Goal: Task Accomplishment & Management: Use online tool/utility

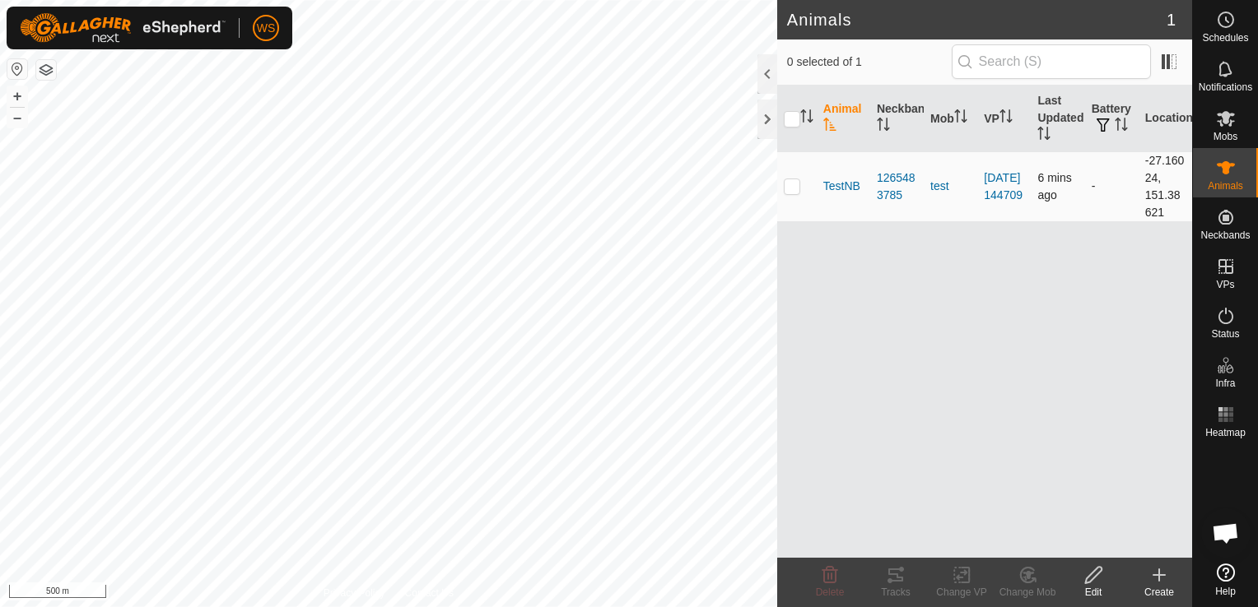
click at [793, 185] on p-checkbox at bounding box center [792, 185] width 16 height 13
checkbox input "true"
click at [844, 186] on span "TestNB" at bounding box center [841, 186] width 37 height 17
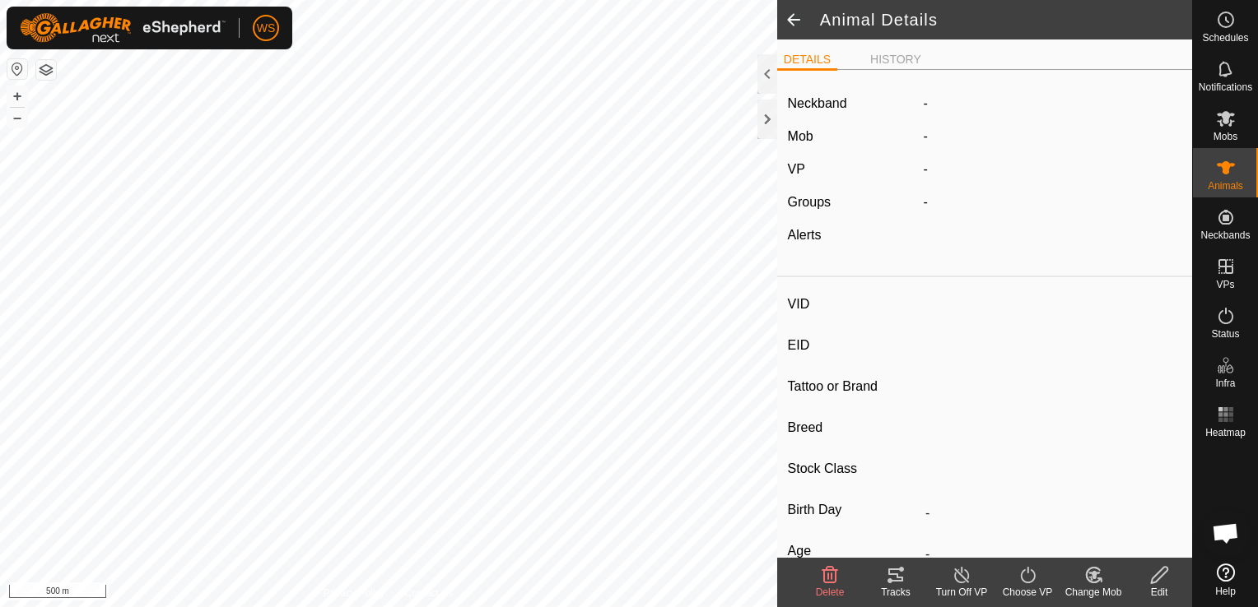
type input "TestNB"
type input "-"
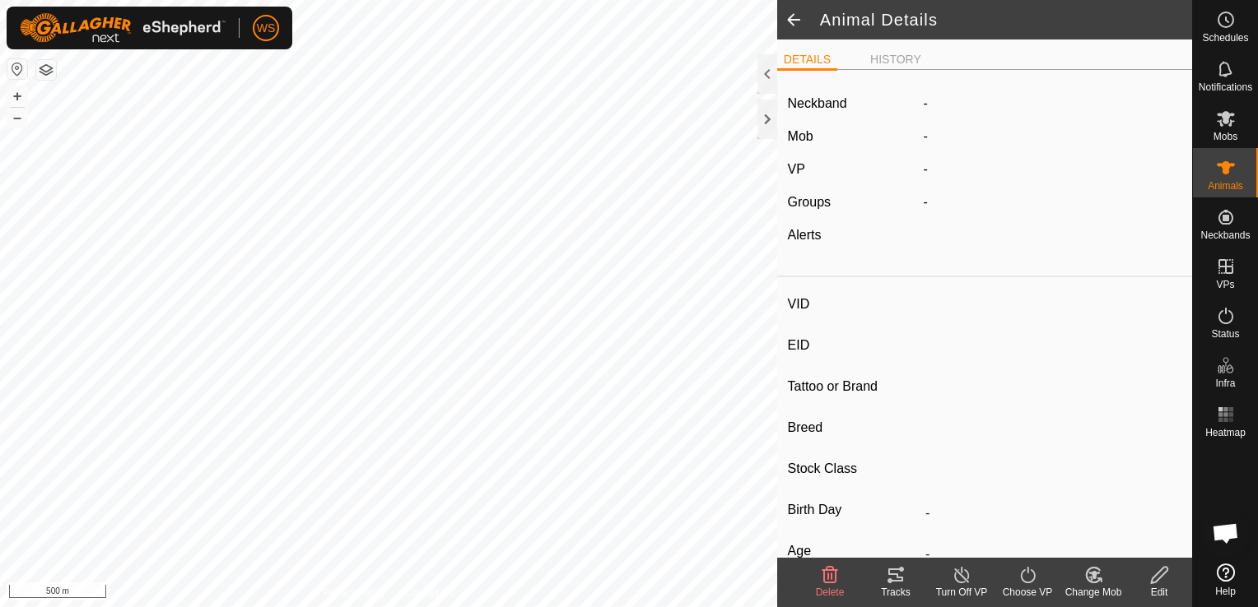
type input "0 kg"
type input "-"
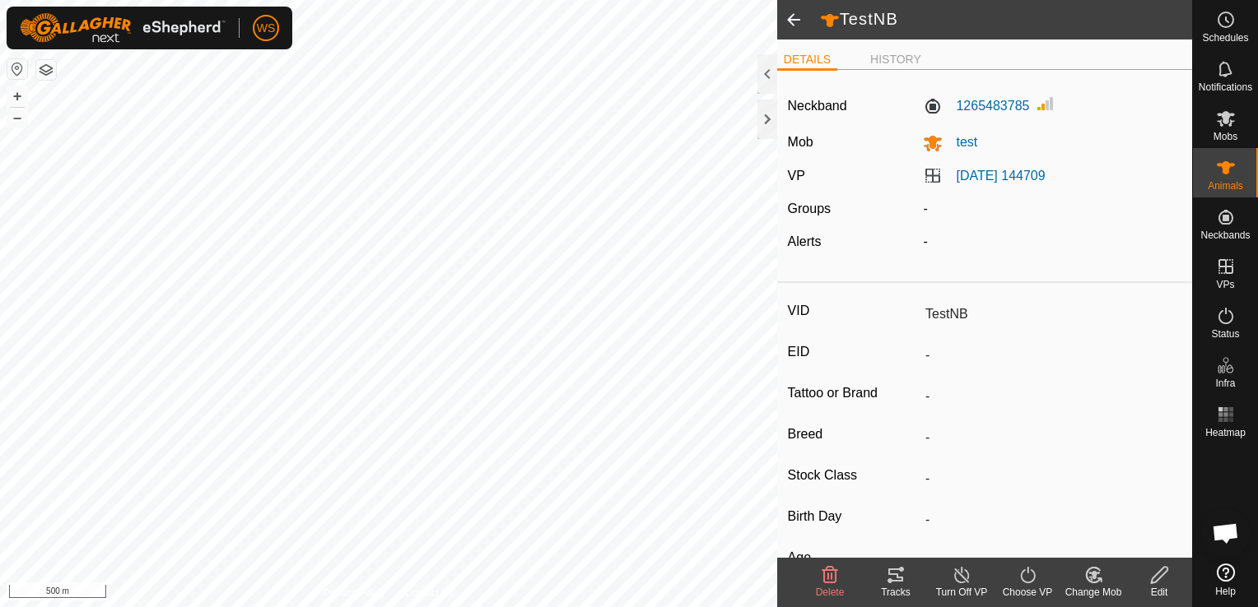
click at [893, 579] on icon at bounding box center [896, 575] width 20 height 20
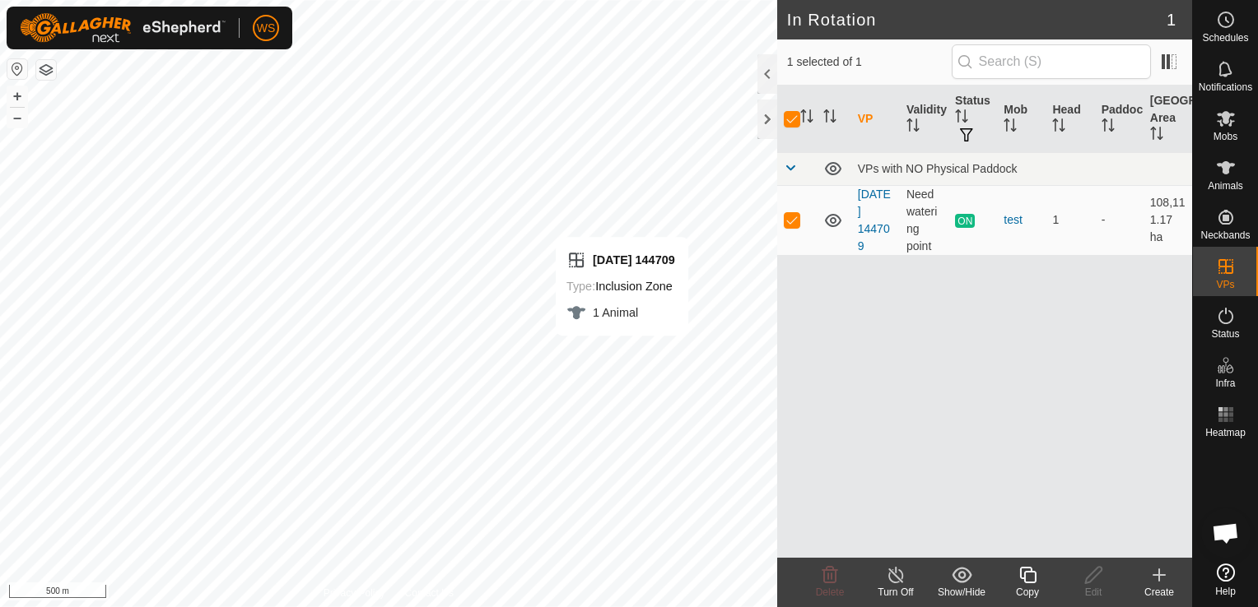
checkbox input "false"
click at [879, 338] on div "VP Validity Status Mob Head Paddock Grazing Area VPs with NO Physical Paddock […" at bounding box center [984, 322] width 415 height 472
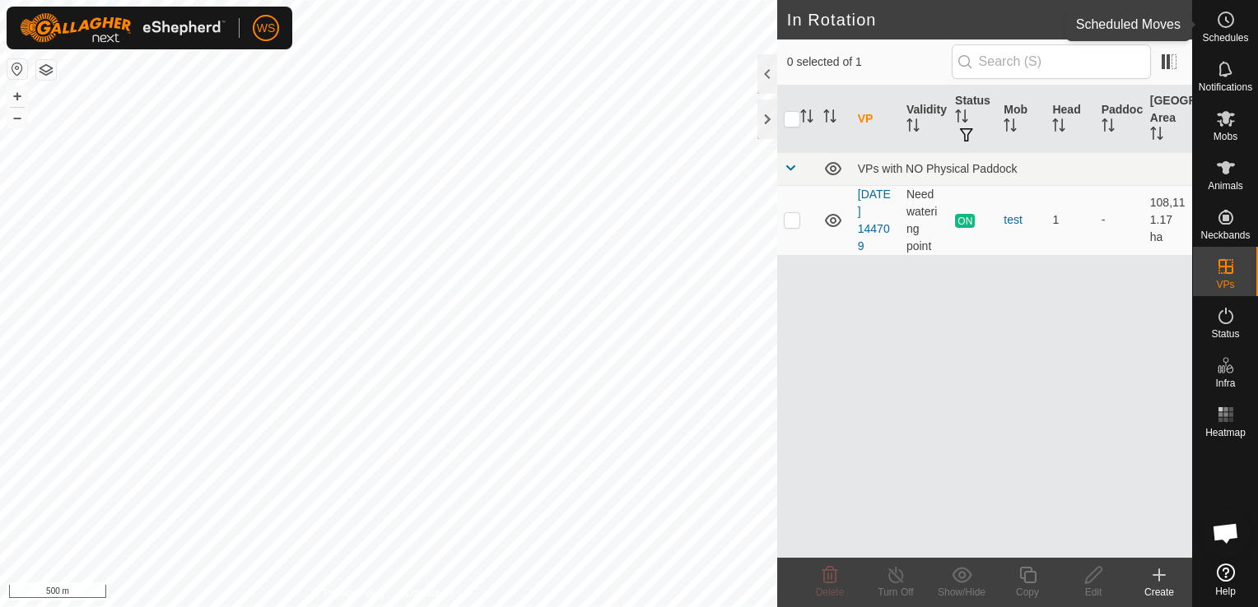
click at [1225, 22] on icon at bounding box center [1226, 20] width 20 height 20
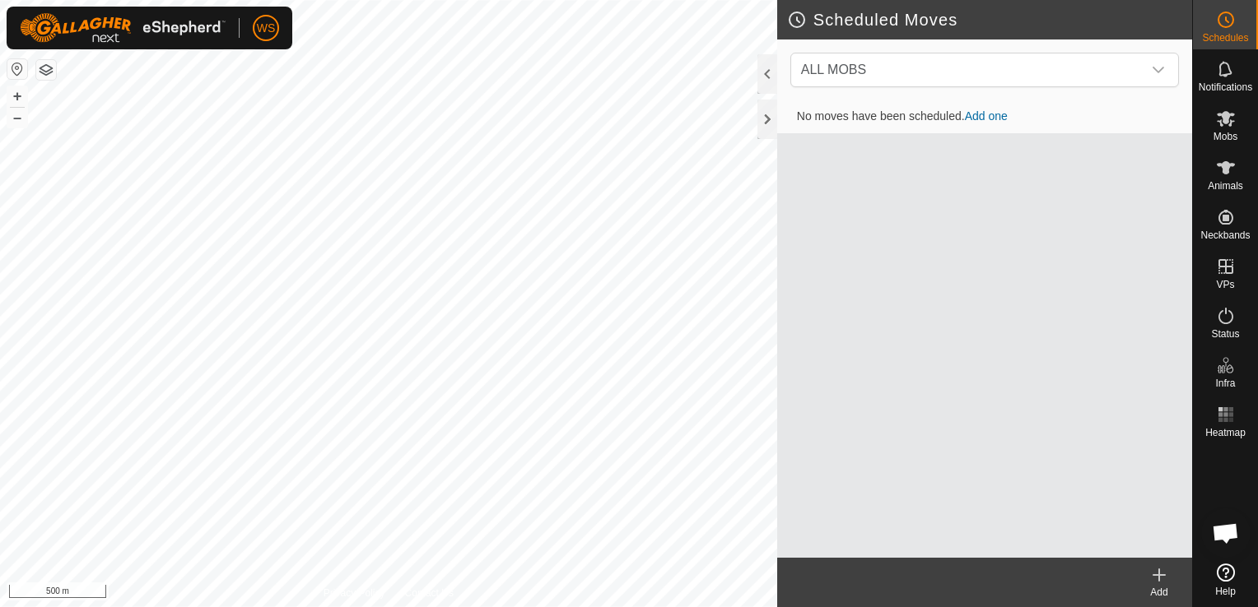
click at [1161, 577] on icon at bounding box center [1159, 575] width 20 height 20
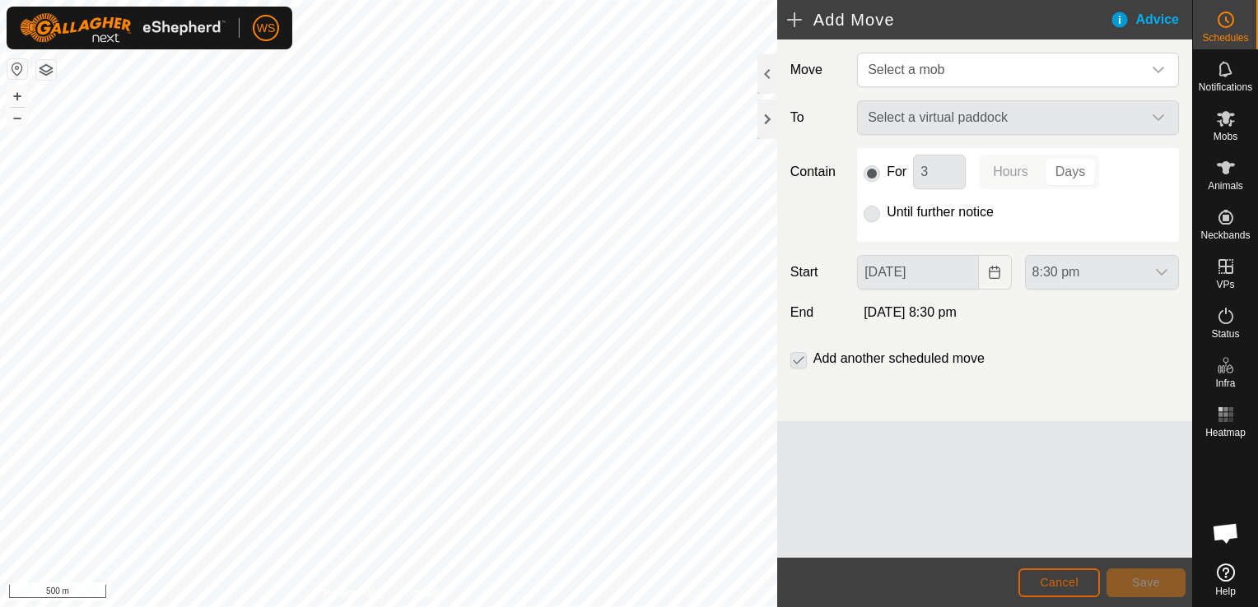
click at [1073, 585] on span "Cancel" at bounding box center [1059, 582] width 39 height 13
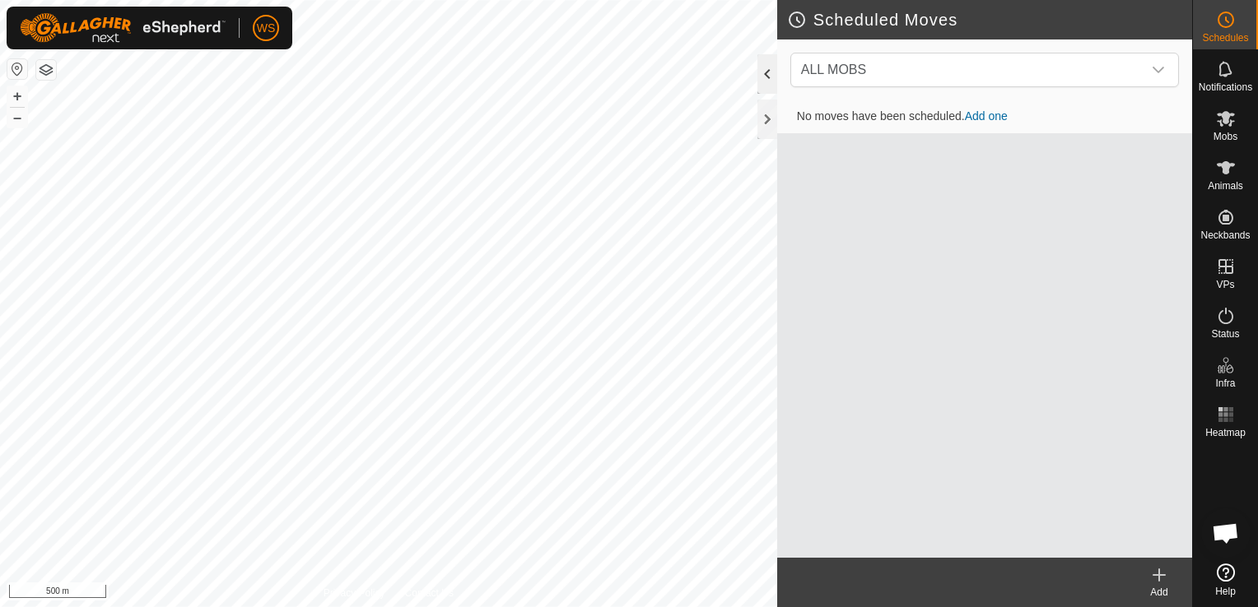
click at [761, 74] on div at bounding box center [767, 74] width 20 height 40
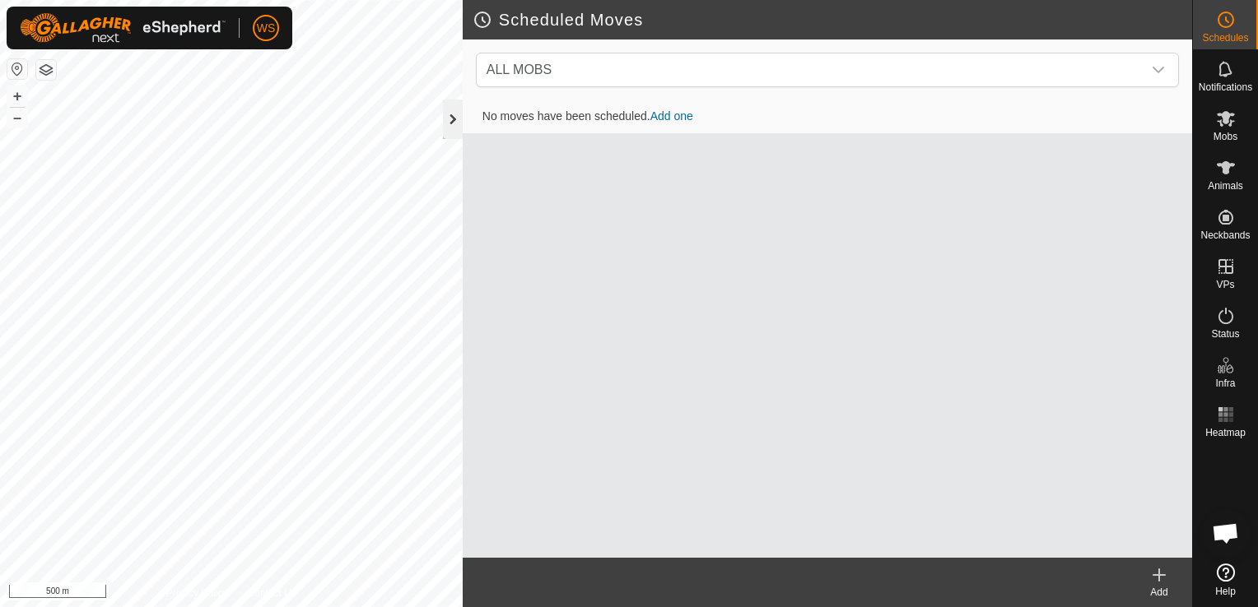
click at [448, 126] on div at bounding box center [453, 120] width 20 height 40
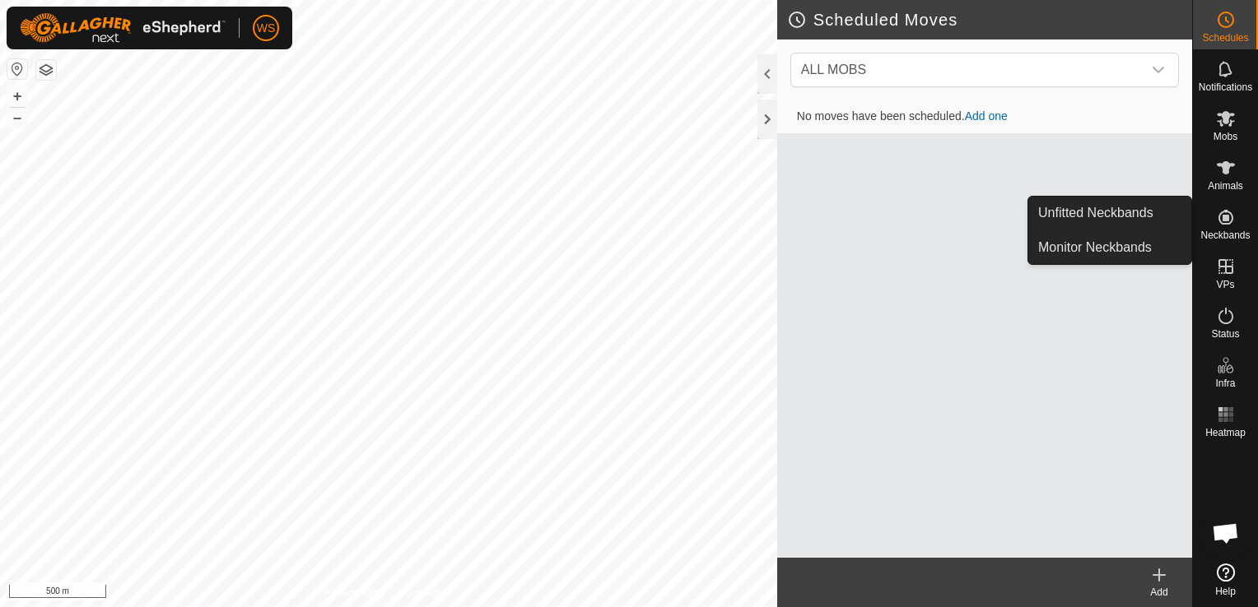
click at [1226, 222] on icon at bounding box center [1226, 217] width 20 height 20
click at [1230, 228] on es-neckbands-svg-icon at bounding box center [1226, 217] width 30 height 26
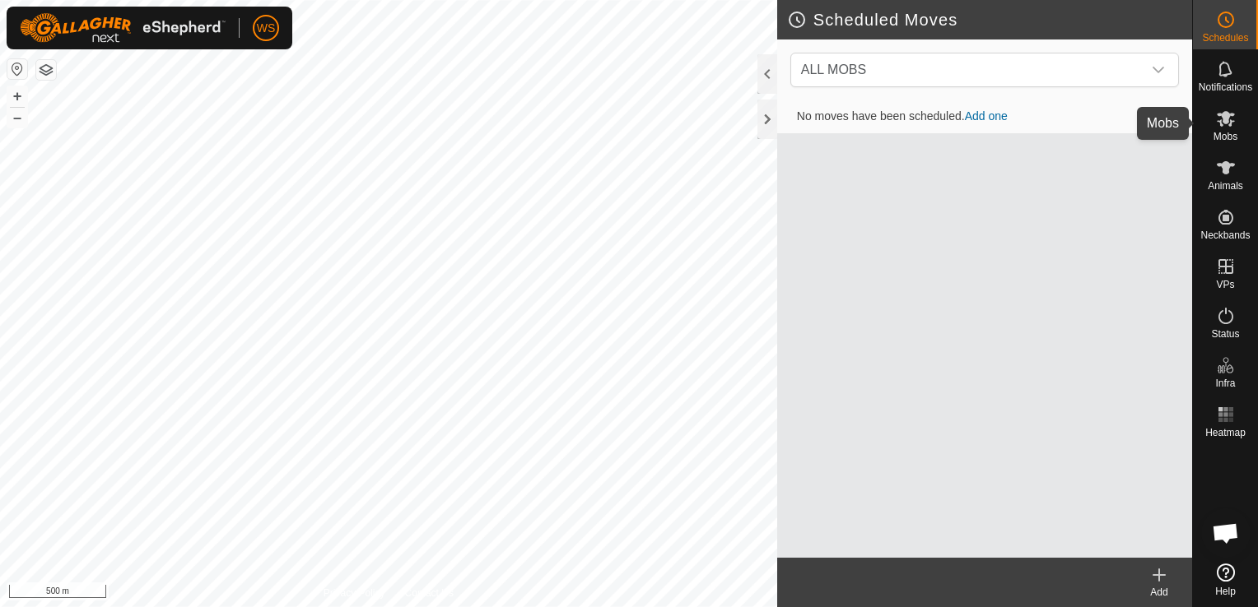
click at [1228, 119] on icon at bounding box center [1226, 119] width 20 height 20
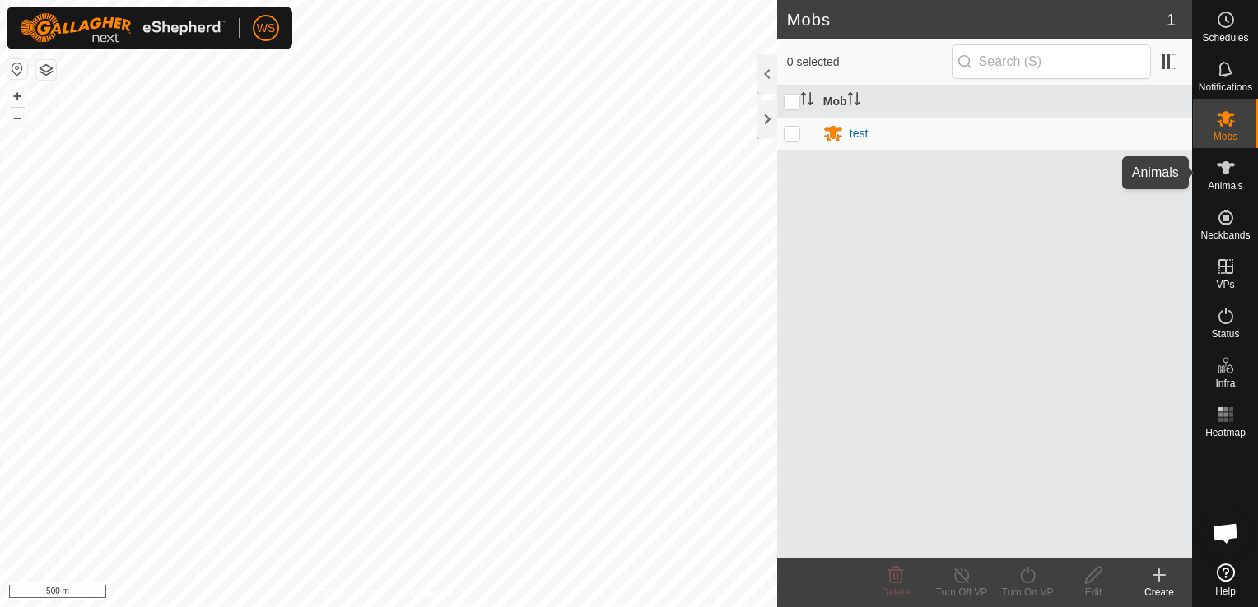
click at [1223, 170] on icon at bounding box center [1226, 167] width 18 height 13
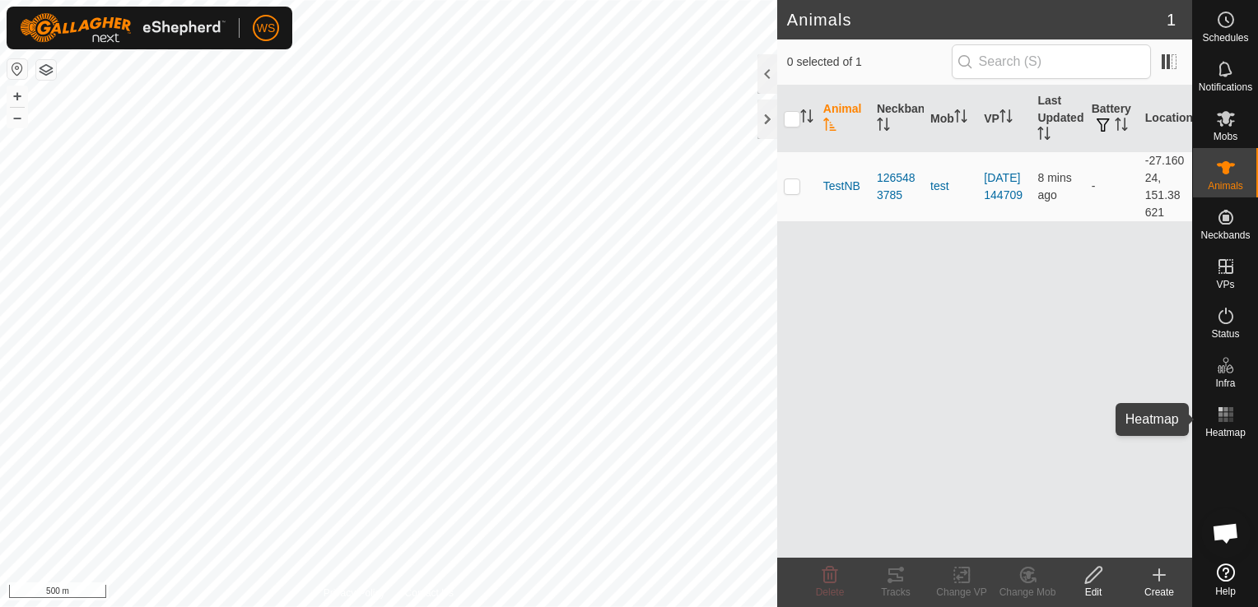
click at [1226, 413] on rect at bounding box center [1225, 414] width 4 height 4
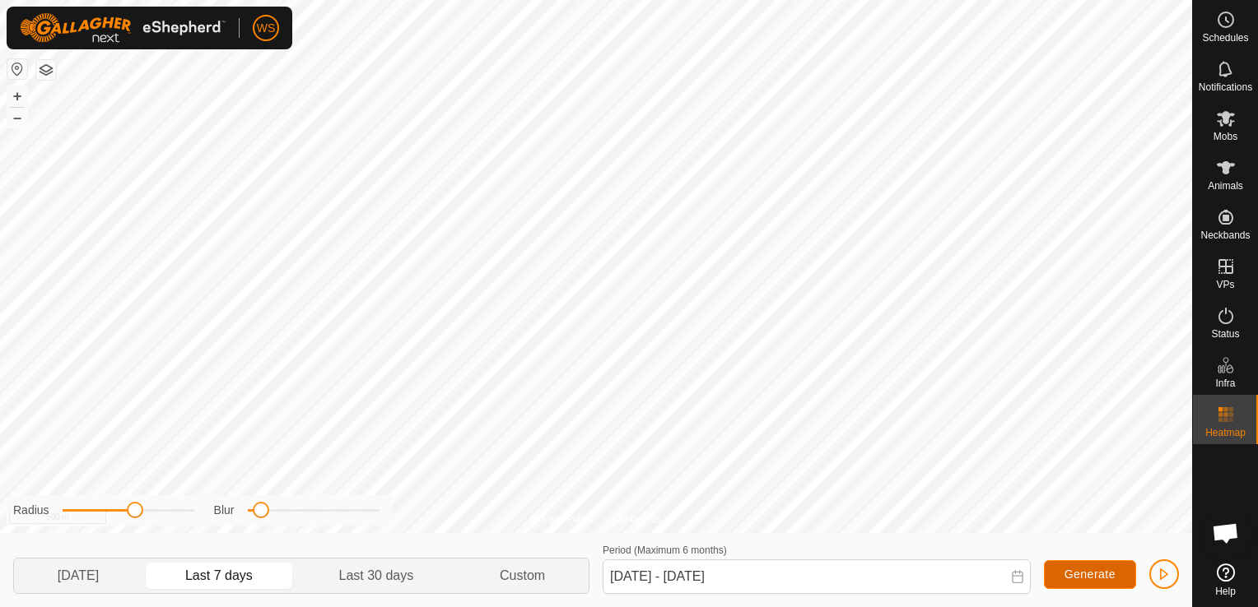
click at [1107, 575] on span "Generate" at bounding box center [1089, 574] width 51 height 13
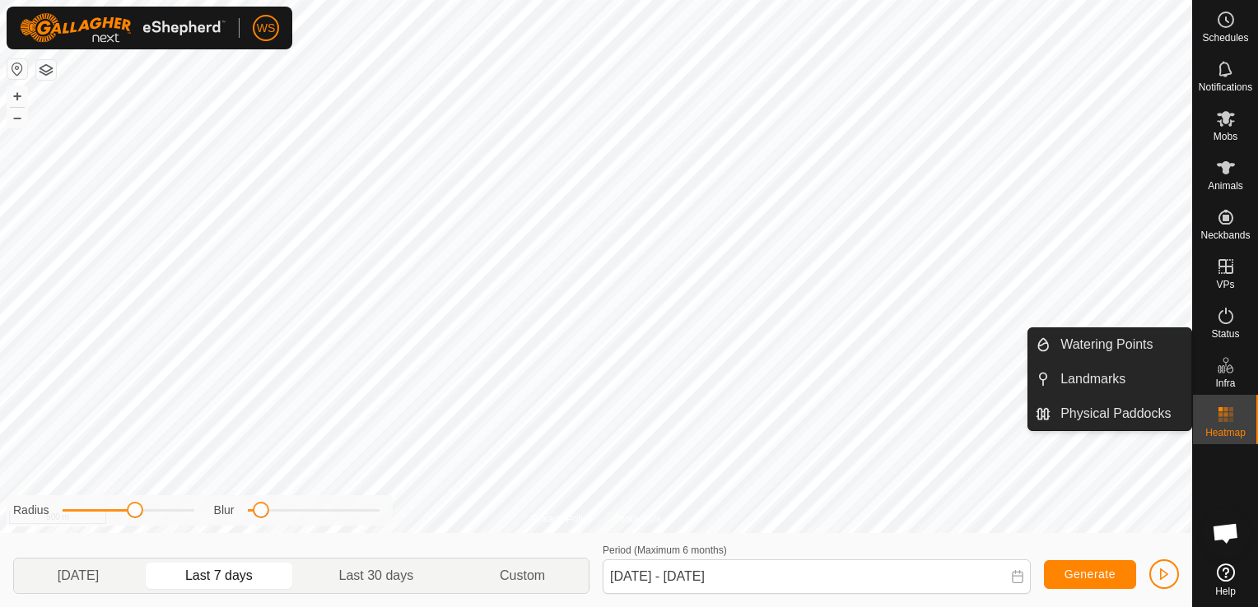
click at [1225, 368] on icon at bounding box center [1226, 366] width 20 height 20
click at [1228, 370] on icon at bounding box center [1226, 366] width 20 height 20
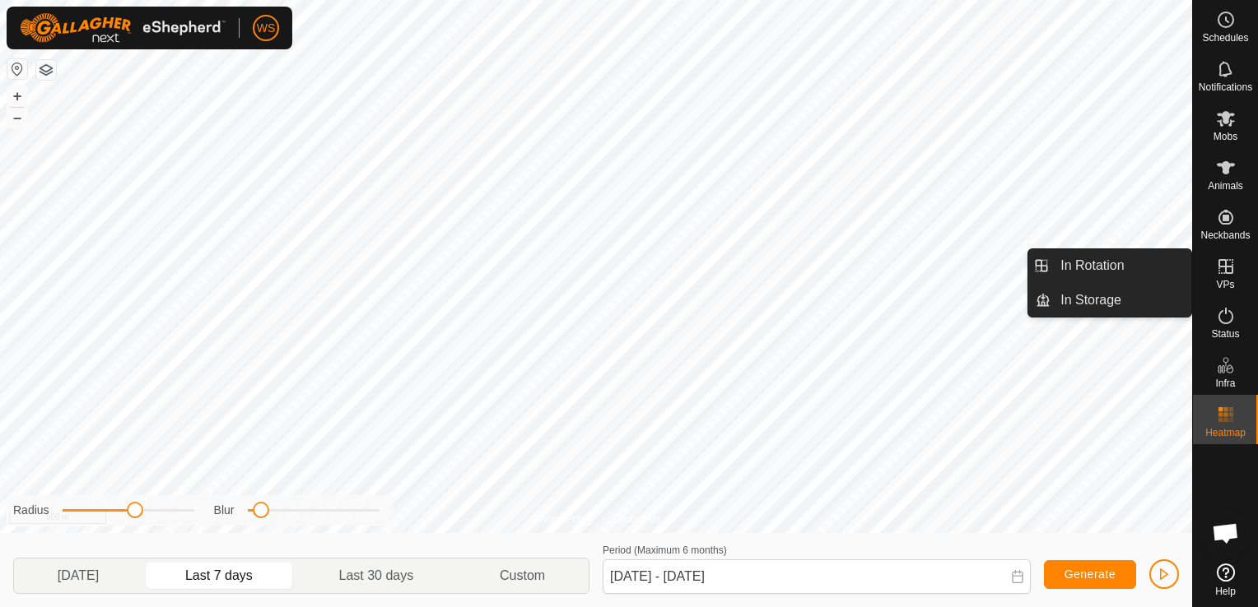
click at [1218, 269] on icon at bounding box center [1226, 267] width 20 height 20
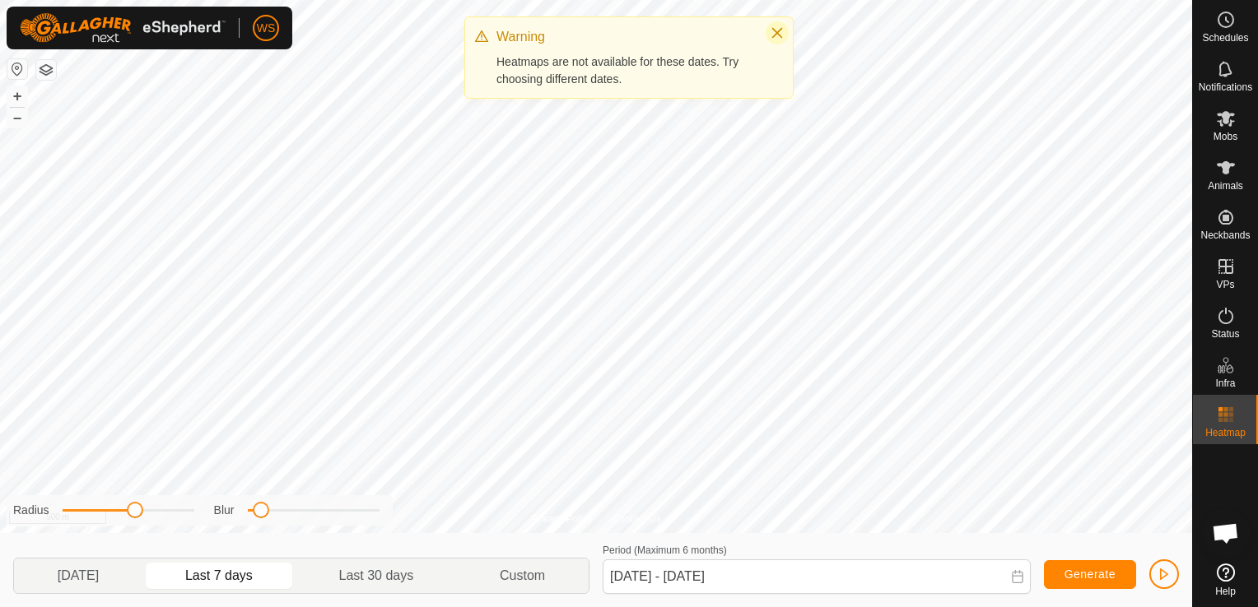
click at [767, 35] on button "Close" at bounding box center [776, 32] width 23 height 23
click at [780, 35] on icon "Close" at bounding box center [776, 32] width 13 height 13
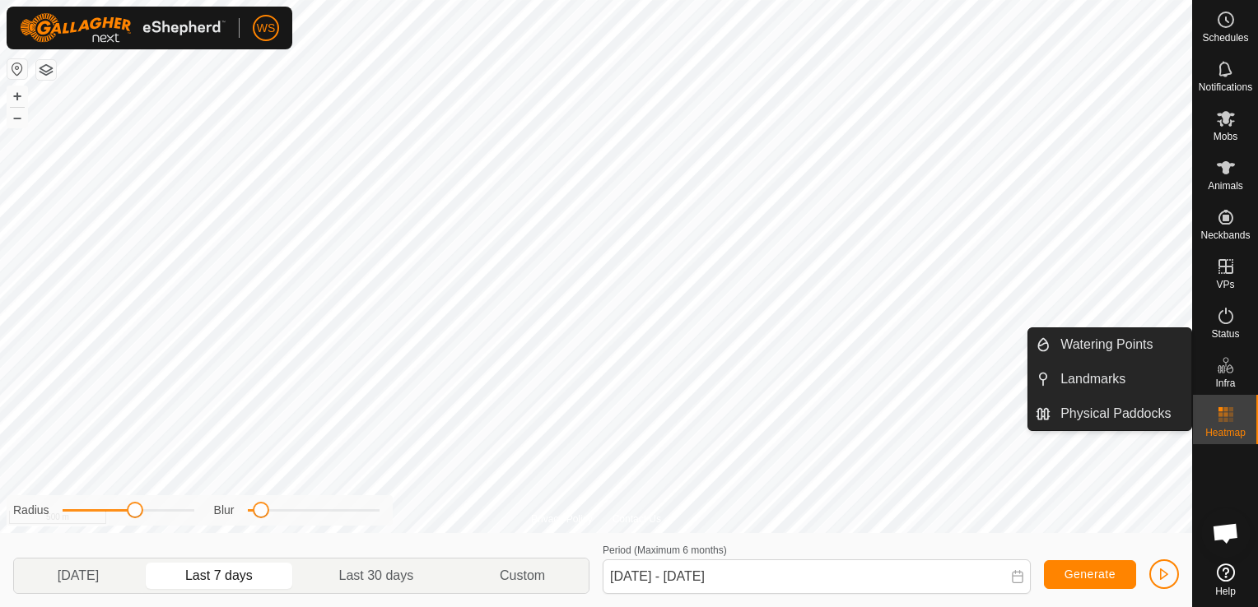
click at [1216, 370] on icon at bounding box center [1226, 366] width 20 height 20
click at [1080, 415] on link "Physical Paddocks" at bounding box center [1120, 414] width 141 height 33
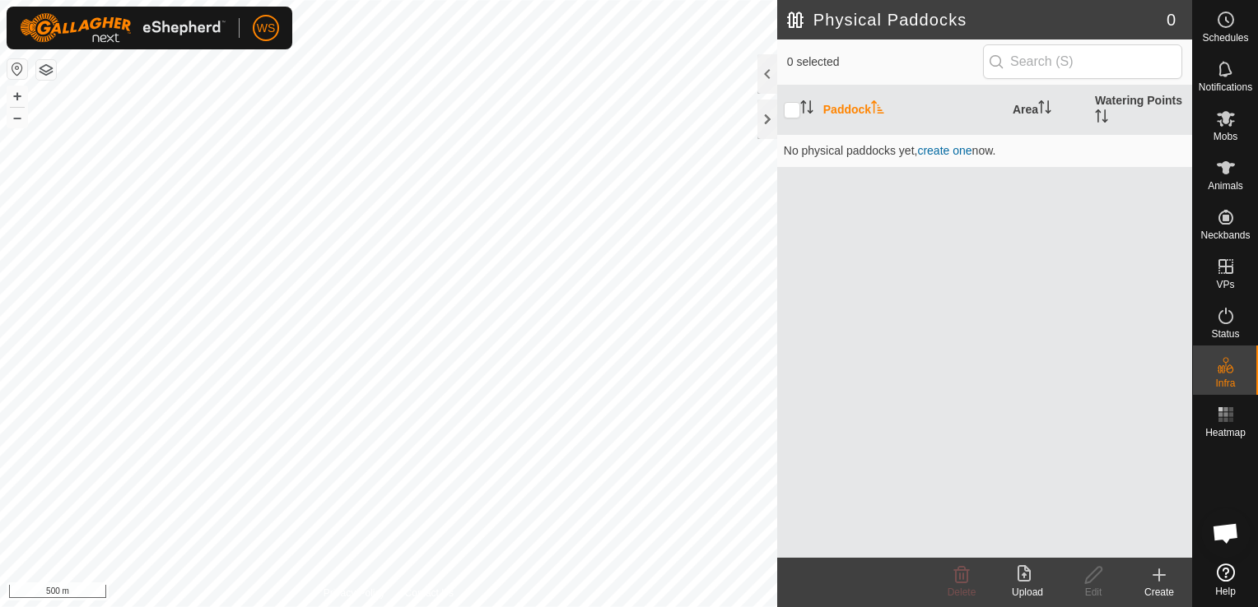
click at [1030, 571] on icon at bounding box center [1023, 573] width 13 height 16
click at [1026, 574] on icon at bounding box center [1027, 575] width 20 height 20
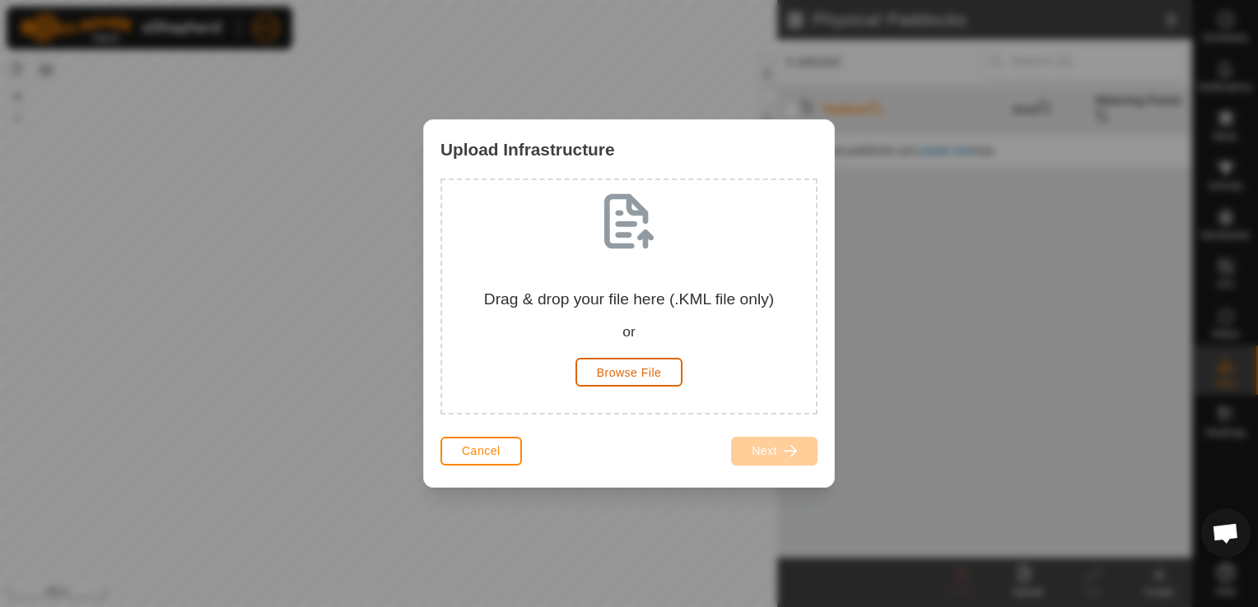
click at [608, 371] on span "Browse File" at bounding box center [629, 372] width 65 height 13
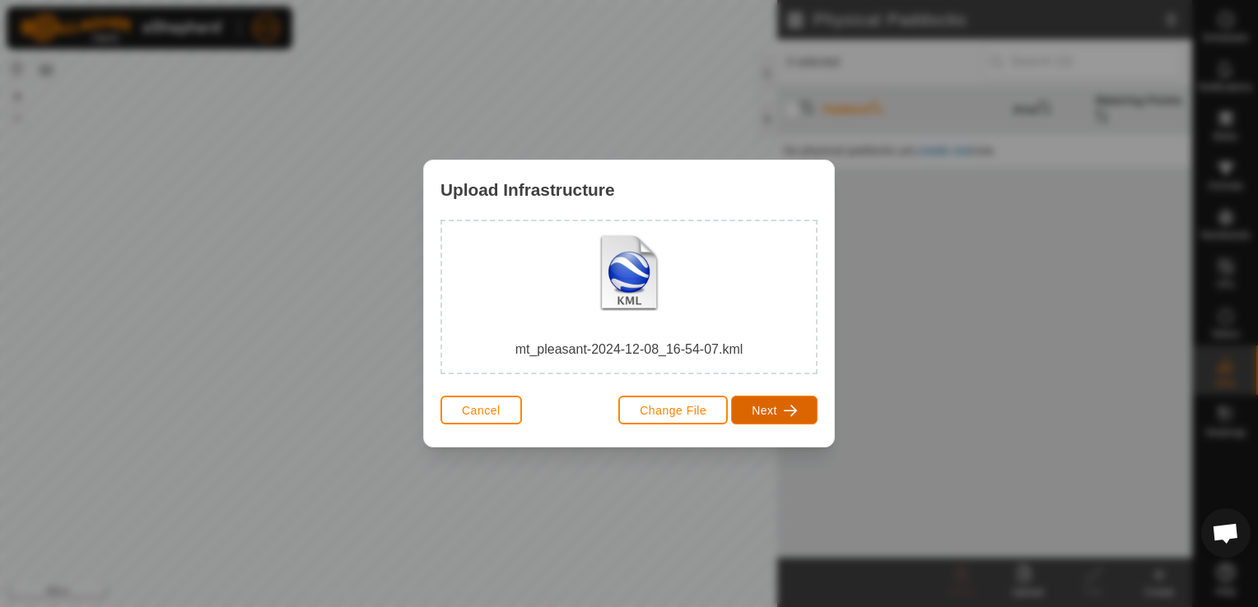
click at [779, 410] on button "Next" at bounding box center [774, 410] width 86 height 29
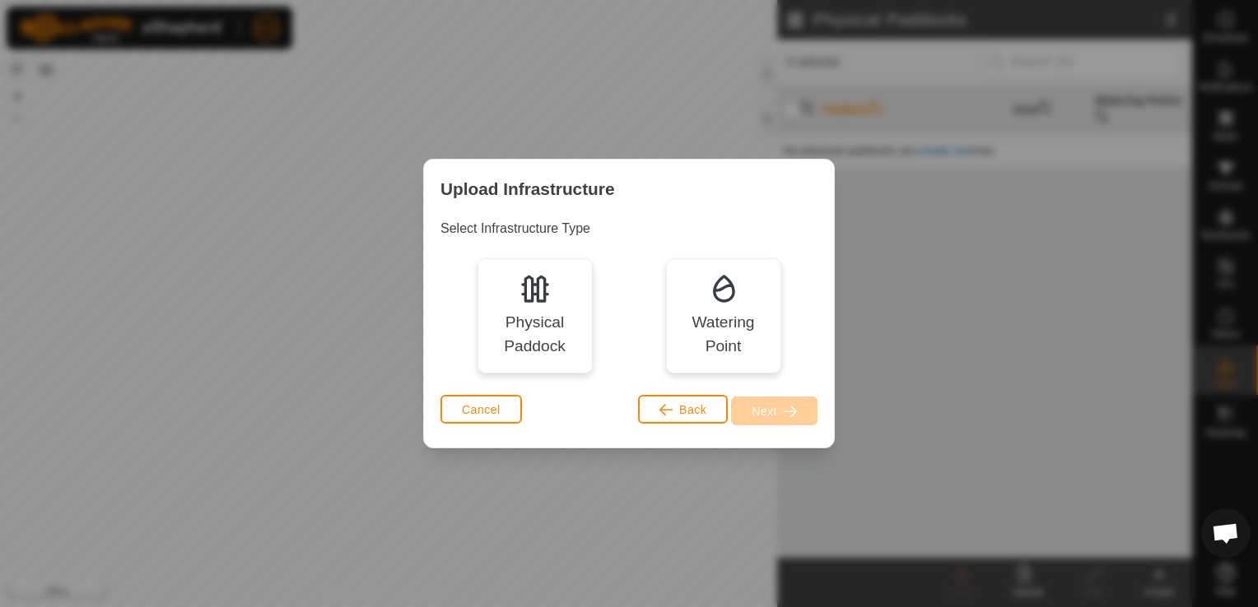
click at [540, 333] on div "Physical Paddock" at bounding box center [534, 335] width 91 height 48
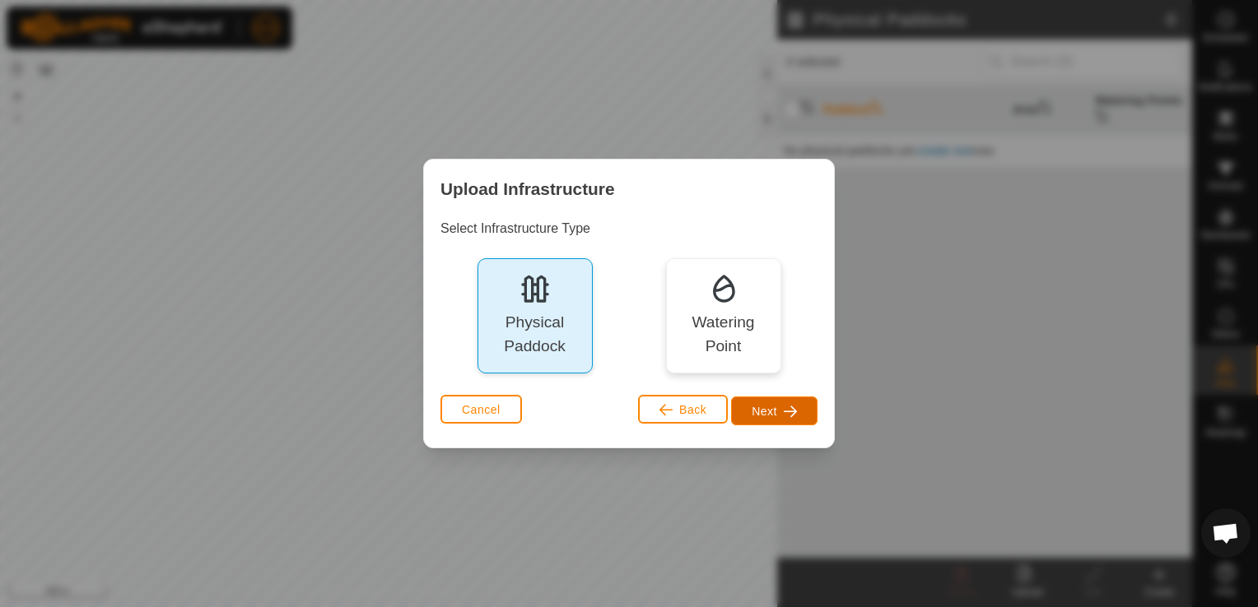
click at [766, 411] on span "Next" at bounding box center [764, 411] width 26 height 13
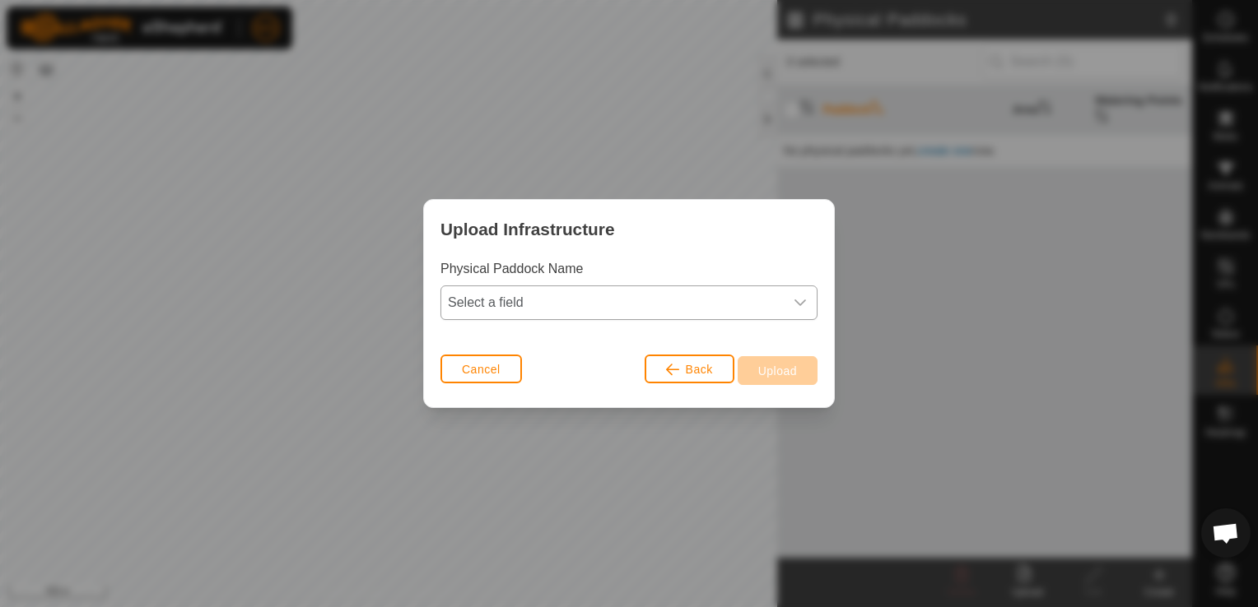
click at [803, 300] on icon "dropdown trigger" at bounding box center [799, 302] width 13 height 13
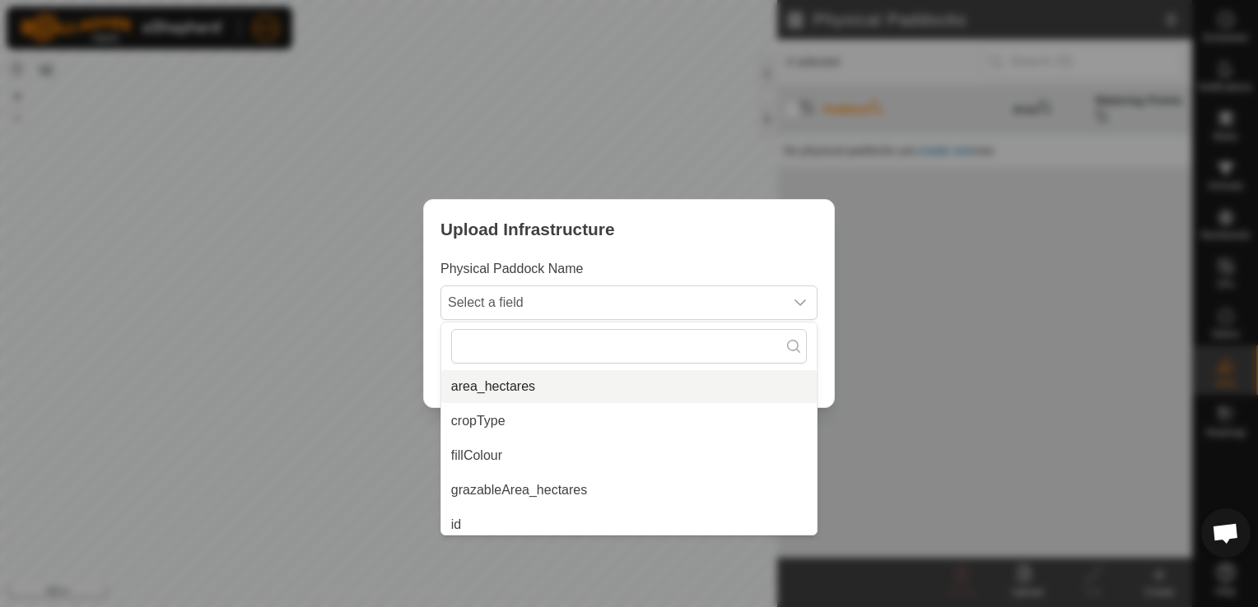
click at [512, 388] on li "area_hectares" at bounding box center [628, 386] width 375 height 33
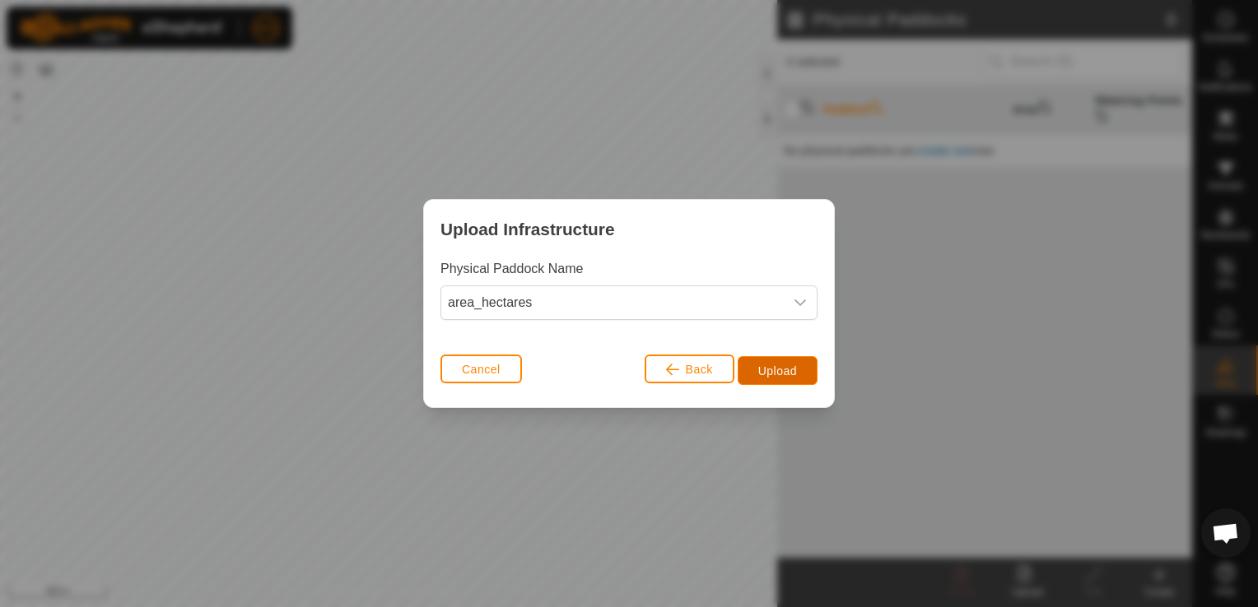
click at [787, 369] on span "Upload" at bounding box center [777, 371] width 39 height 13
click at [779, 370] on span "Upload" at bounding box center [777, 371] width 39 height 13
click at [803, 301] on icon "dropdown trigger" at bounding box center [800, 303] width 12 height 7
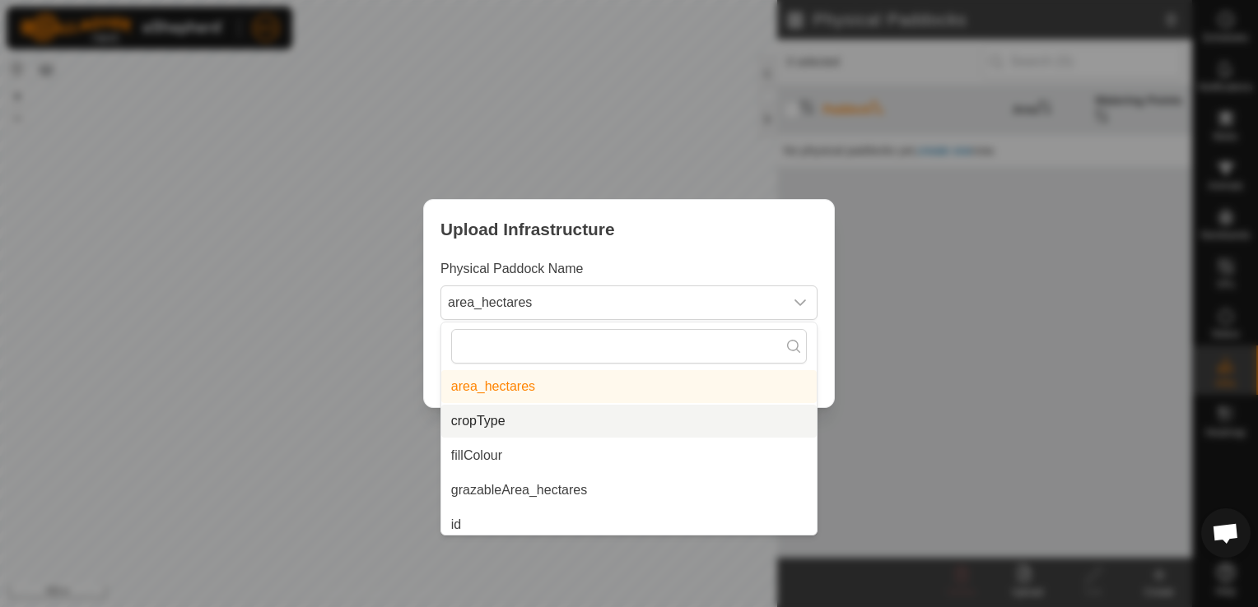
click at [512, 420] on li "cropType" at bounding box center [628, 421] width 375 height 33
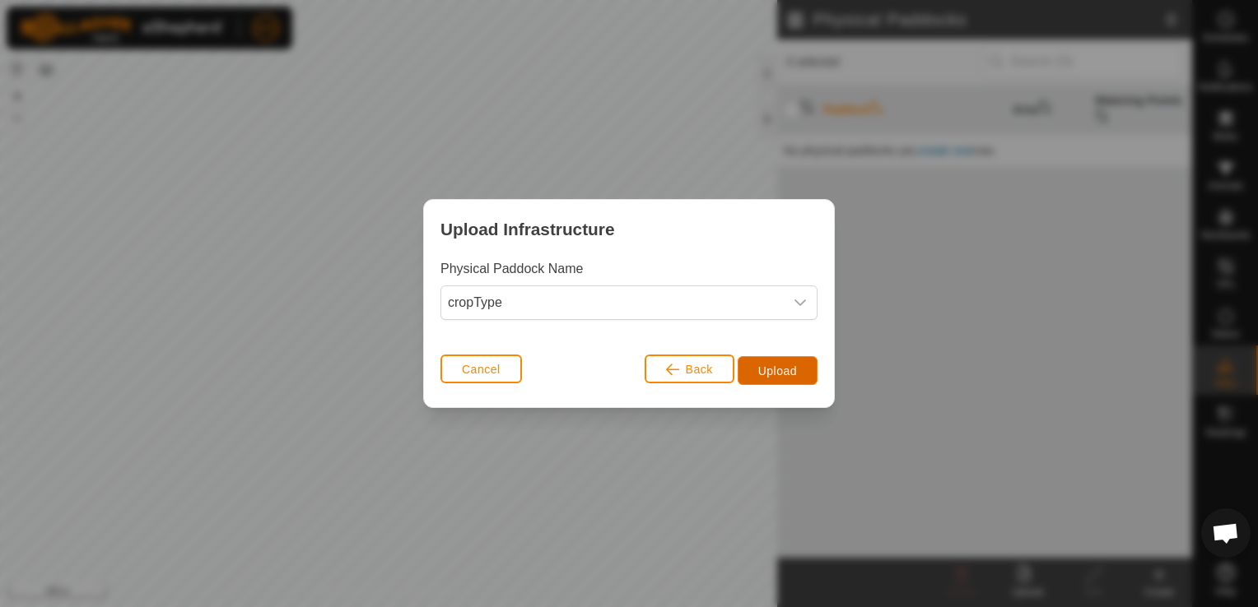
click at [766, 369] on span "Upload" at bounding box center [777, 371] width 39 height 13
drag, startPoint x: 803, startPoint y: 304, endPoint x: 784, endPoint y: 316, distance: 22.6
click at [803, 304] on icon "dropdown trigger" at bounding box center [800, 303] width 12 height 7
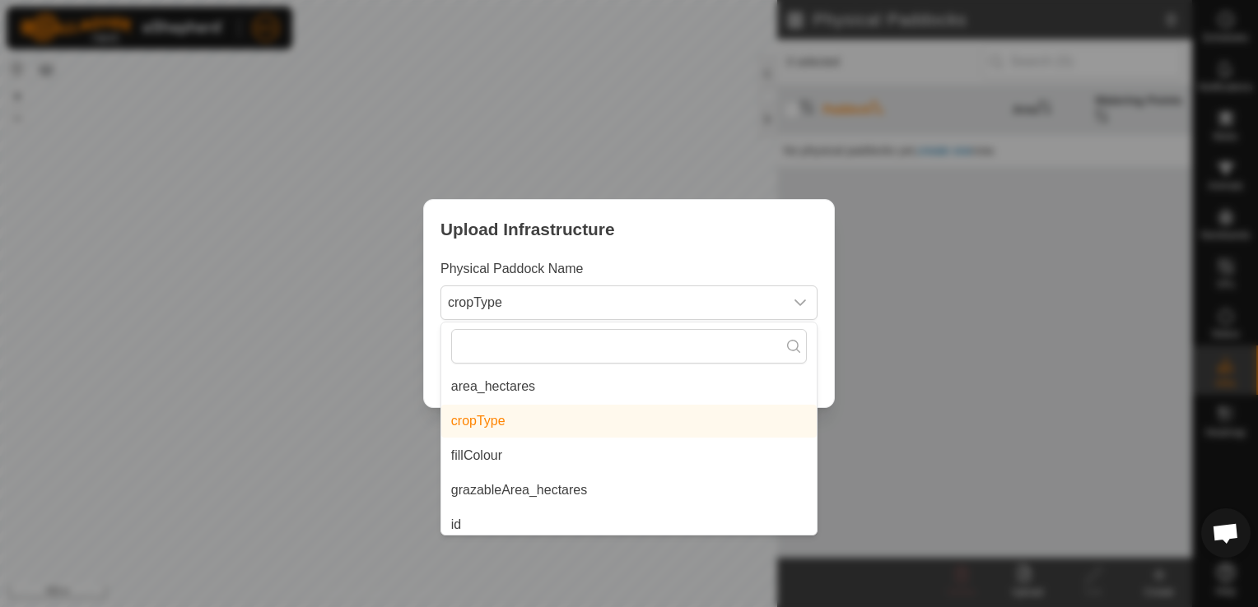
click at [483, 457] on li "fillColour" at bounding box center [628, 456] width 375 height 33
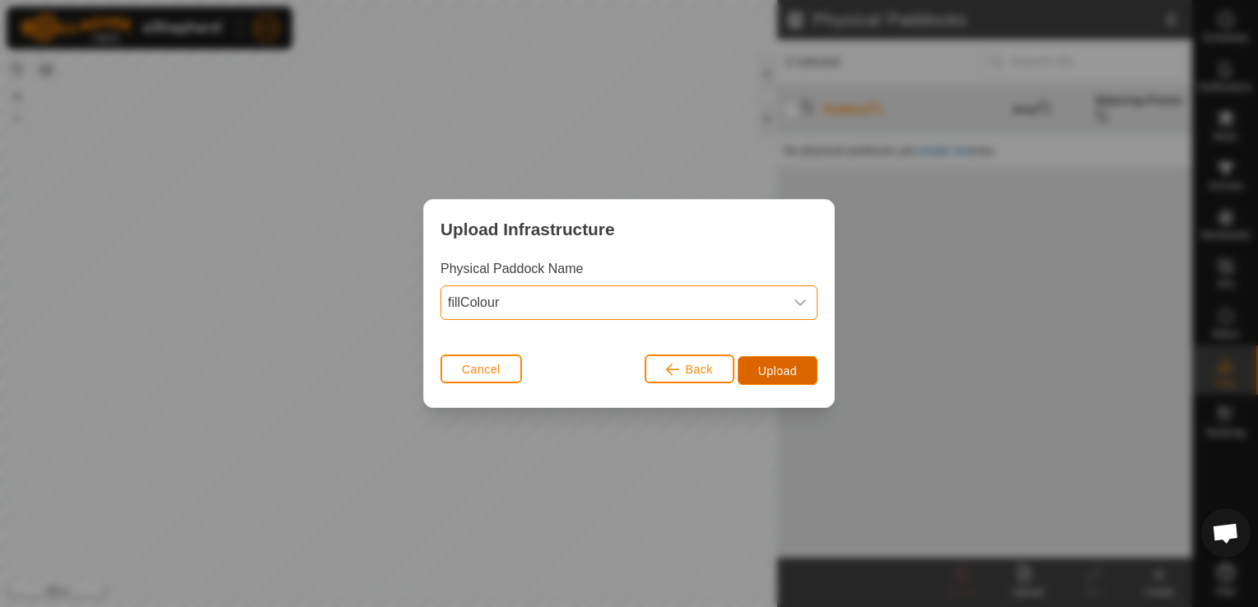
click at [788, 368] on span "Upload" at bounding box center [777, 371] width 39 height 13
click at [800, 299] on icon "dropdown trigger" at bounding box center [799, 302] width 13 height 13
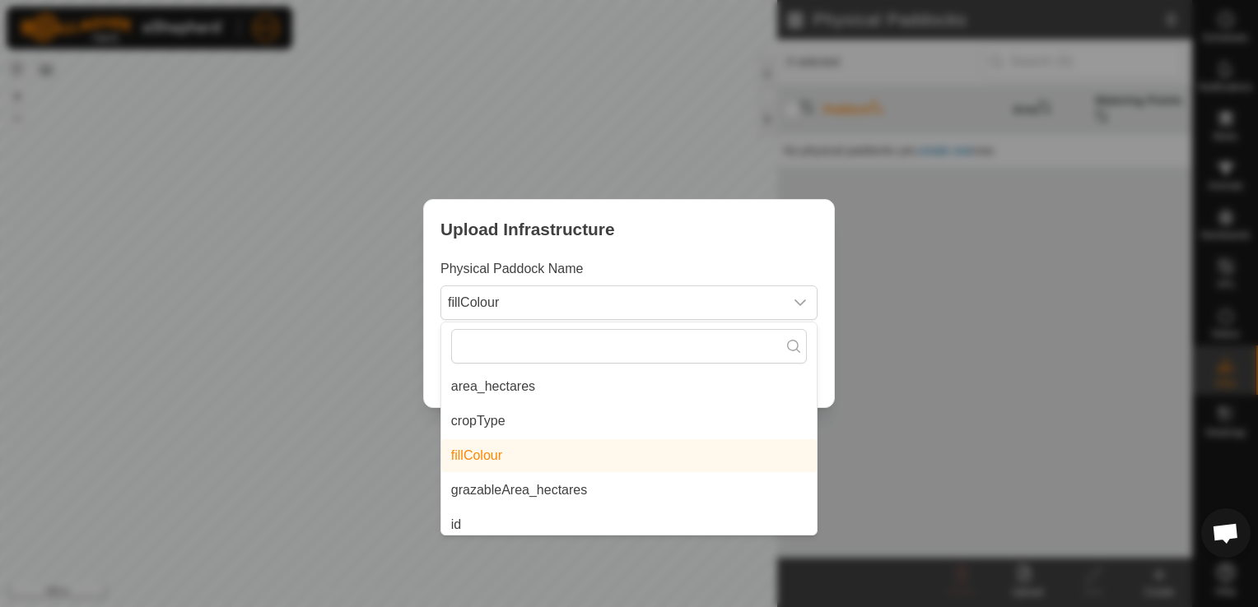
click at [517, 491] on li "grazableArea_hectares" at bounding box center [628, 490] width 375 height 33
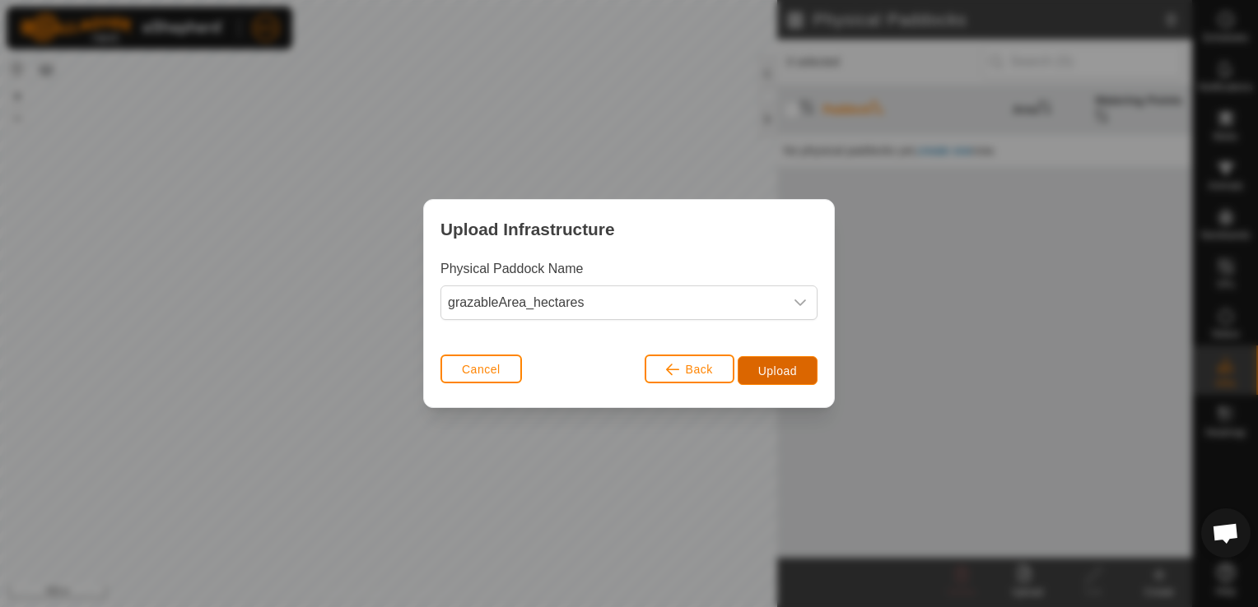
click at [787, 361] on button "Upload" at bounding box center [777, 370] width 80 height 29
click at [797, 300] on icon "dropdown trigger" at bounding box center [799, 302] width 13 height 13
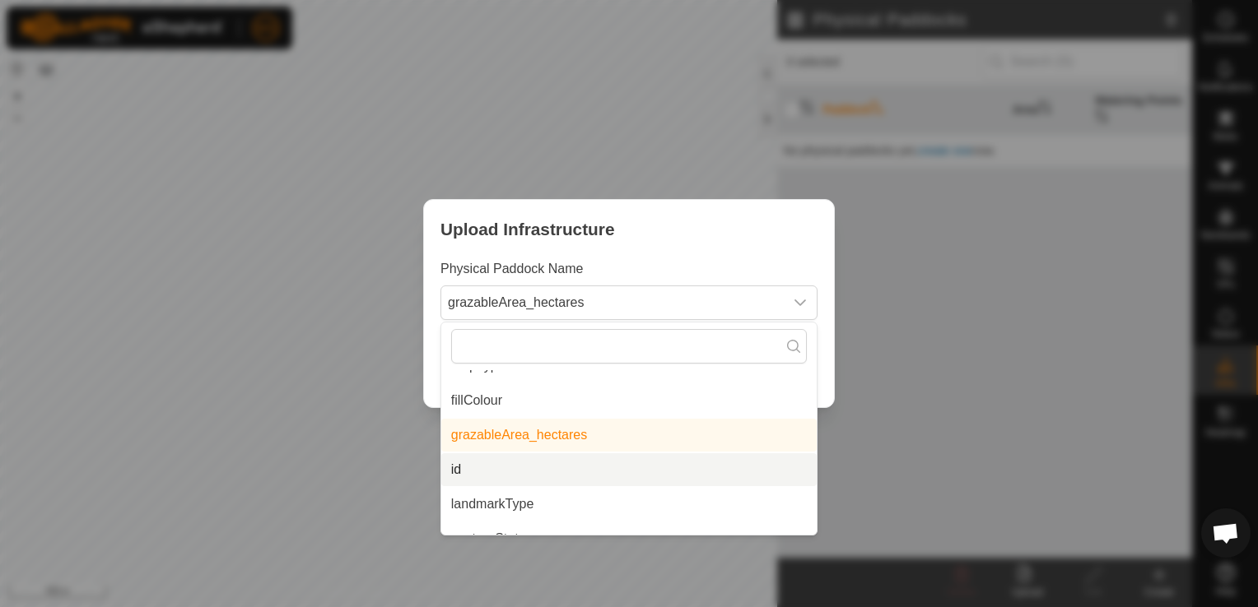
scroll to position [82, 0]
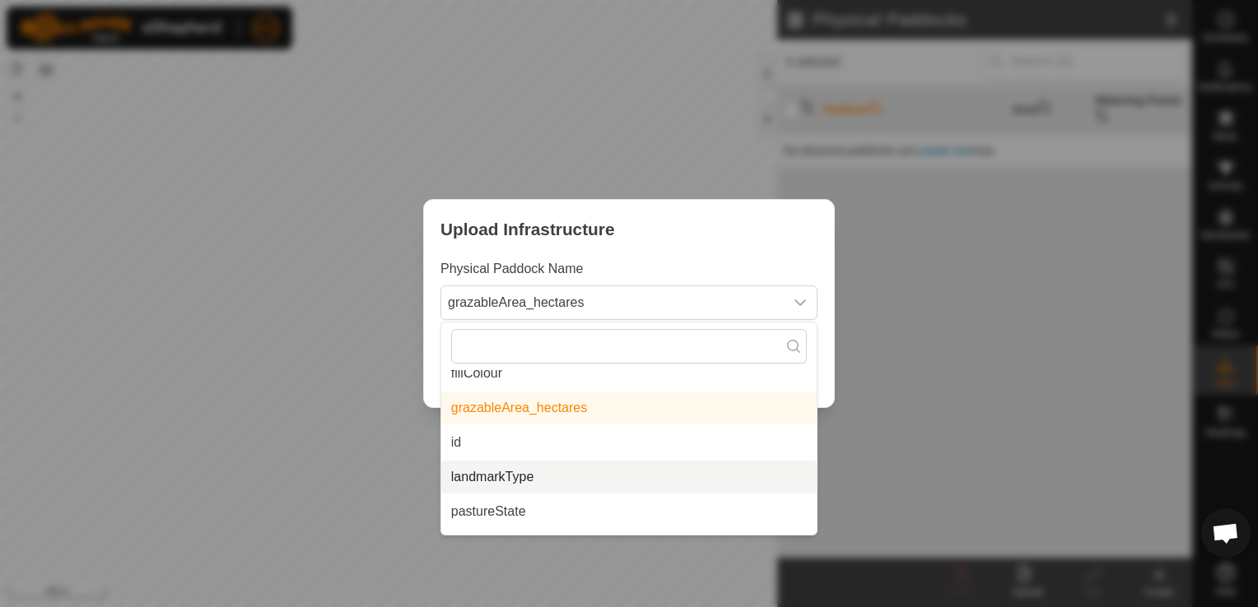
click at [477, 471] on li "landmarkType" at bounding box center [628, 477] width 375 height 33
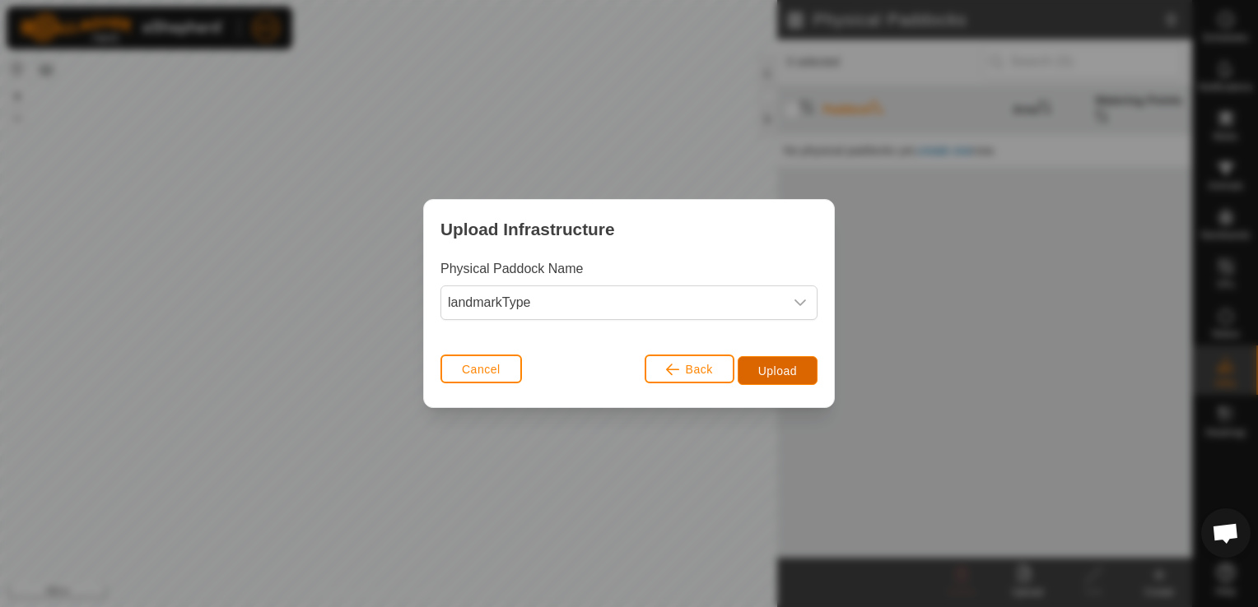
click at [777, 365] on span "Upload" at bounding box center [777, 371] width 39 height 13
click at [798, 301] on icon "dropdown trigger" at bounding box center [799, 302] width 13 height 13
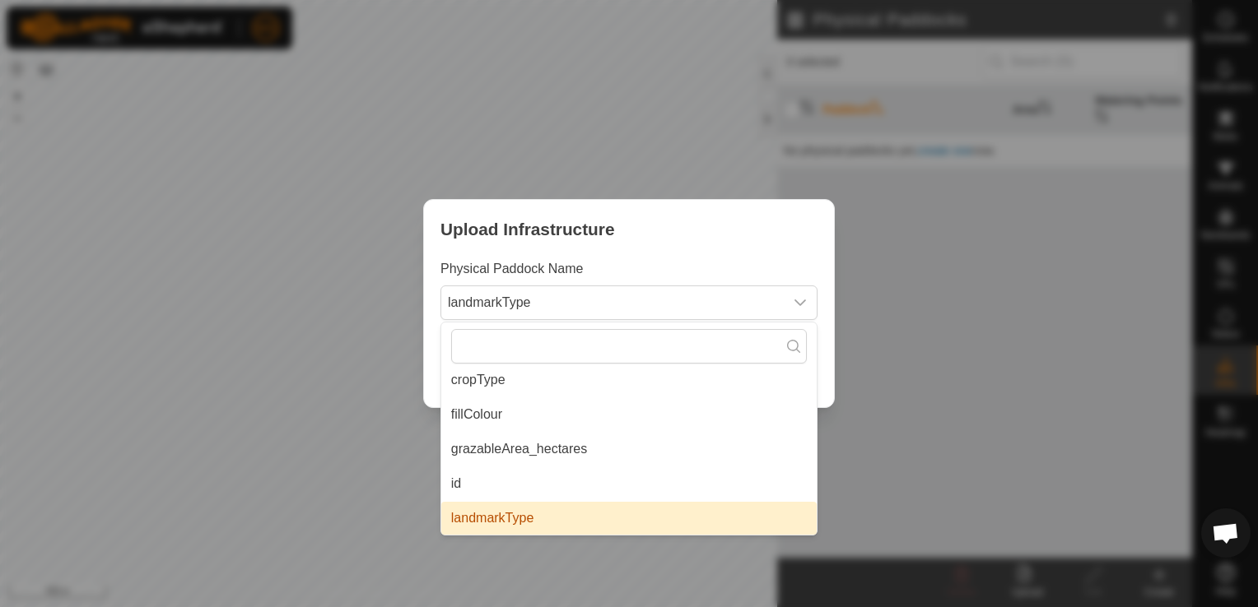
scroll to position [123, 0]
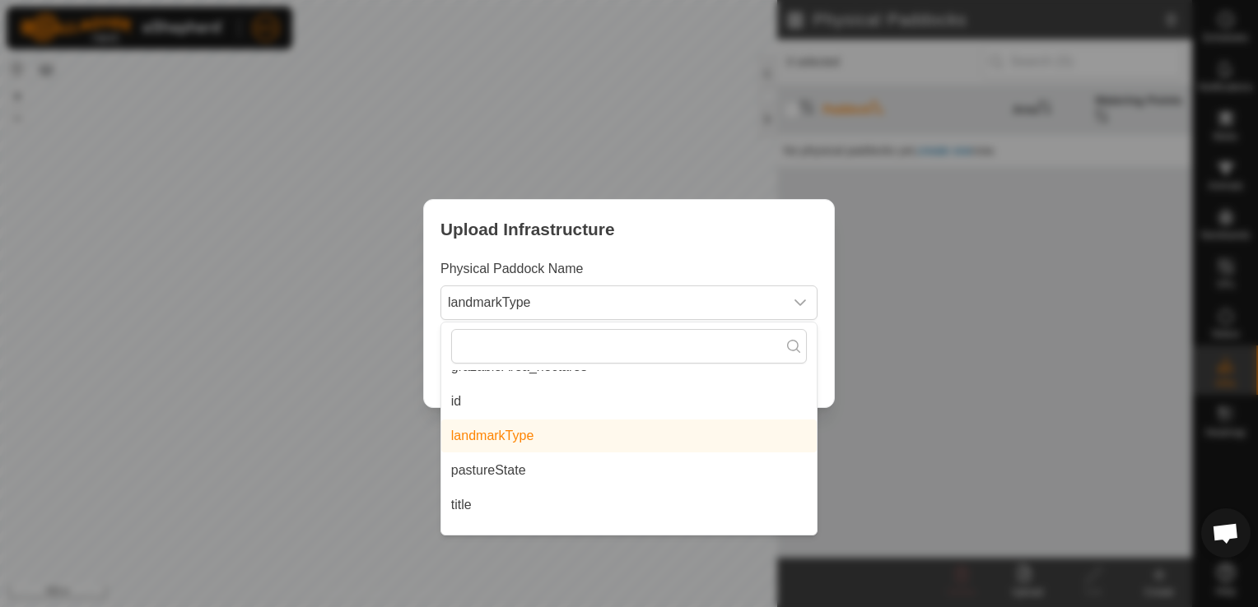
click at [455, 501] on li "title" at bounding box center [628, 505] width 375 height 33
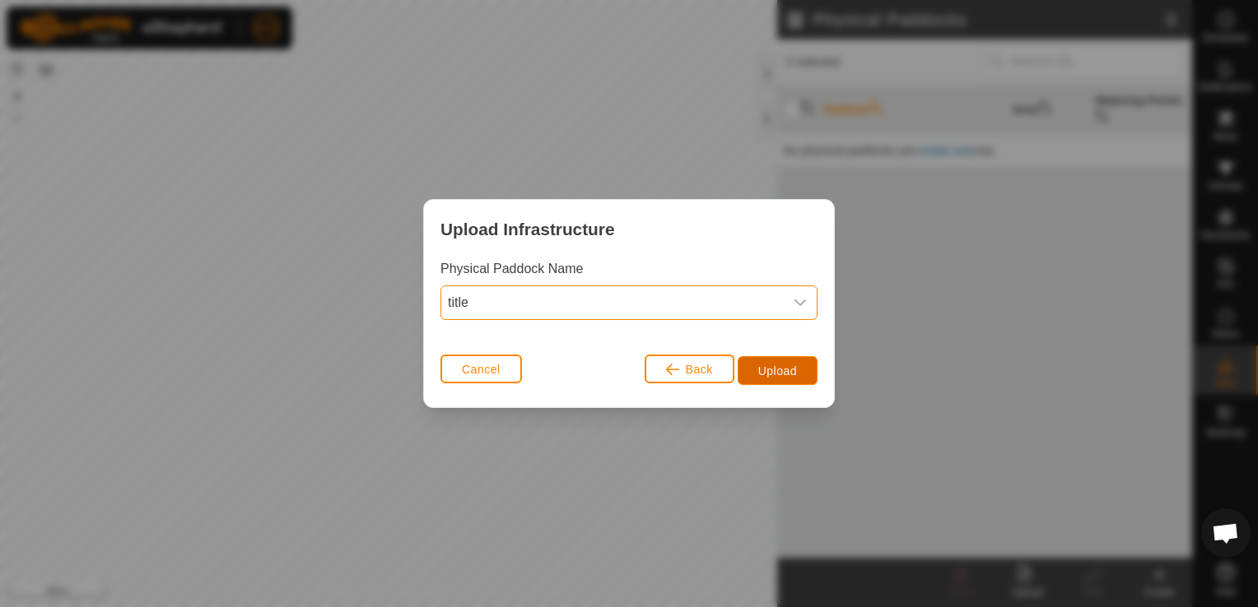
click at [793, 366] on span "Upload" at bounding box center [777, 371] width 39 height 13
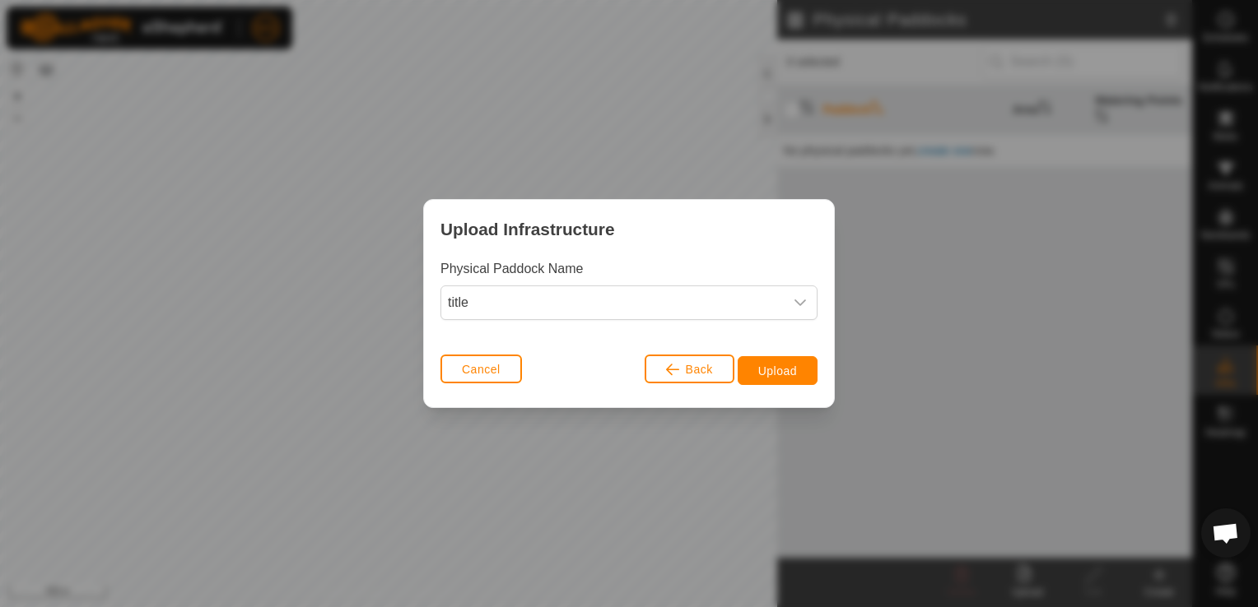
drag, startPoint x: 541, startPoint y: 470, endPoint x: 544, endPoint y: 462, distance: 8.9
click at [541, 468] on div "Upload Infrastructure Physical Paddock Name title Cancel Back Upload" at bounding box center [629, 303] width 1258 height 607
click at [775, 370] on span "Upload" at bounding box center [777, 371] width 39 height 13
click at [698, 374] on span "Back" at bounding box center [699, 369] width 27 height 13
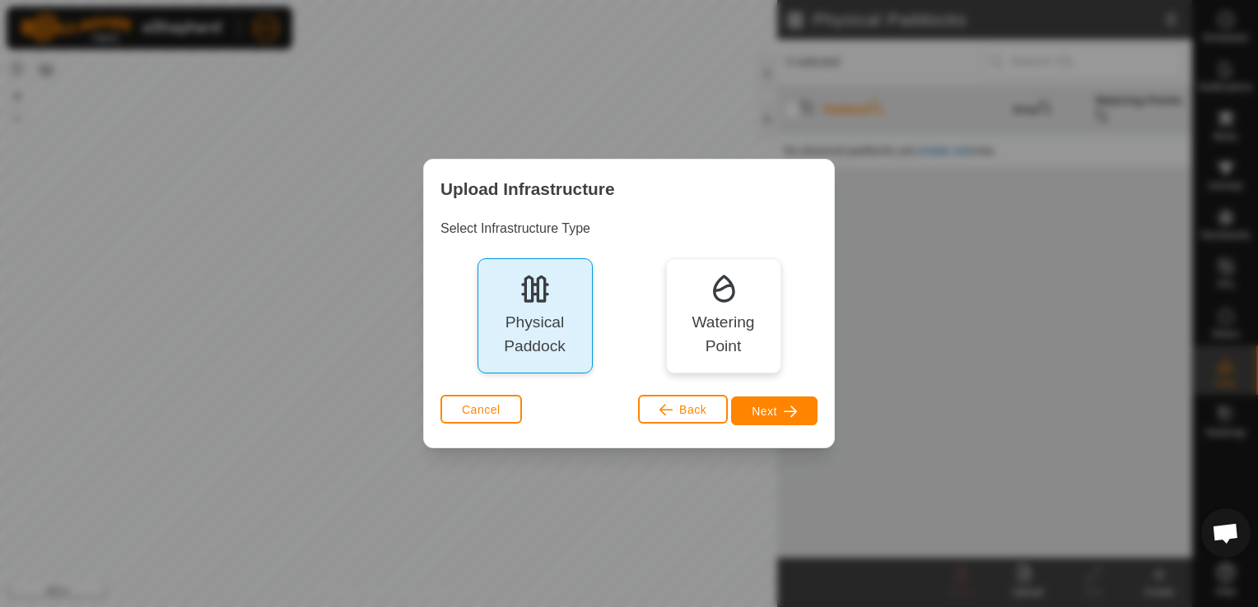
click at [718, 323] on div "Watering Point" at bounding box center [722, 335] width 91 height 48
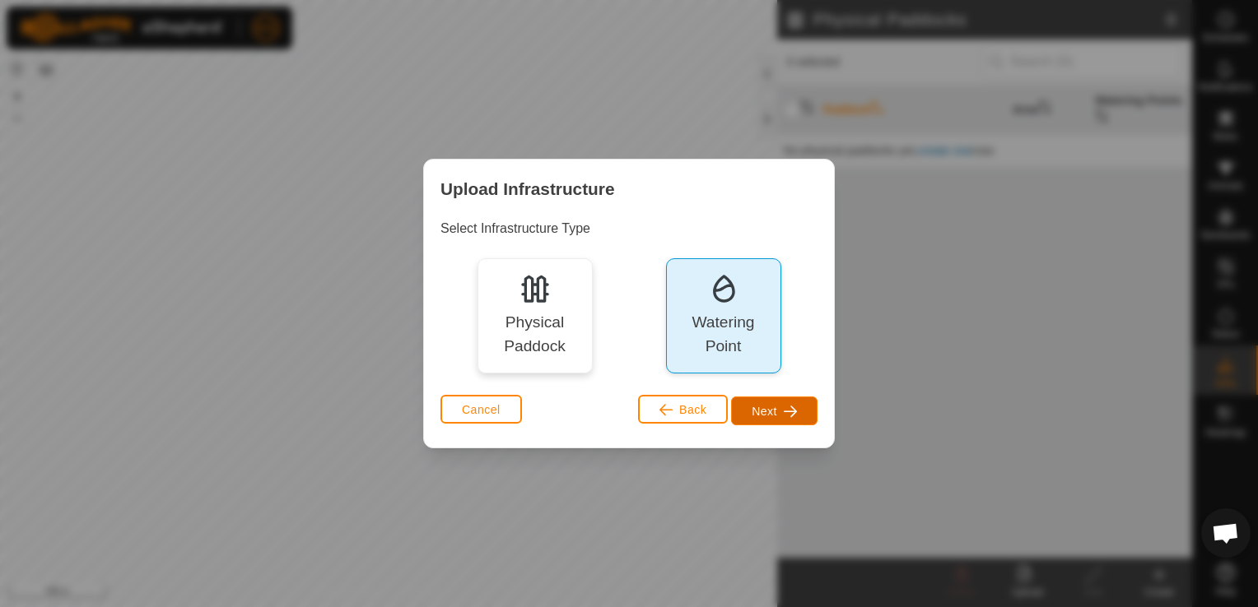
click at [770, 408] on span "Next" at bounding box center [764, 411] width 26 height 13
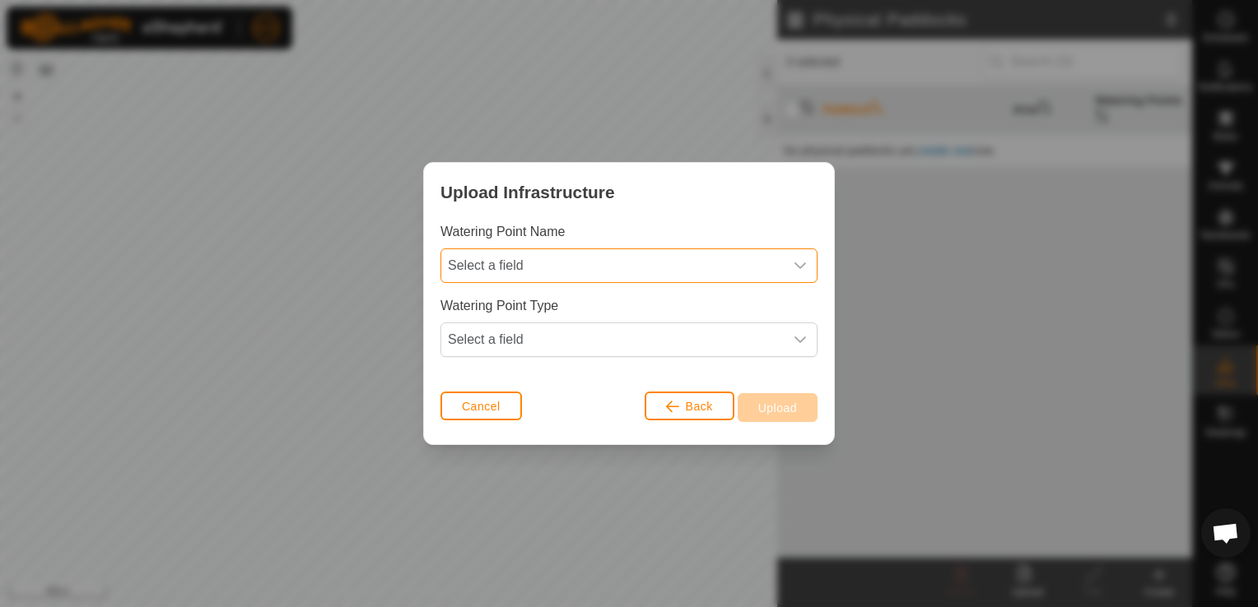
click at [533, 258] on span "Select a field" at bounding box center [612, 265] width 342 height 33
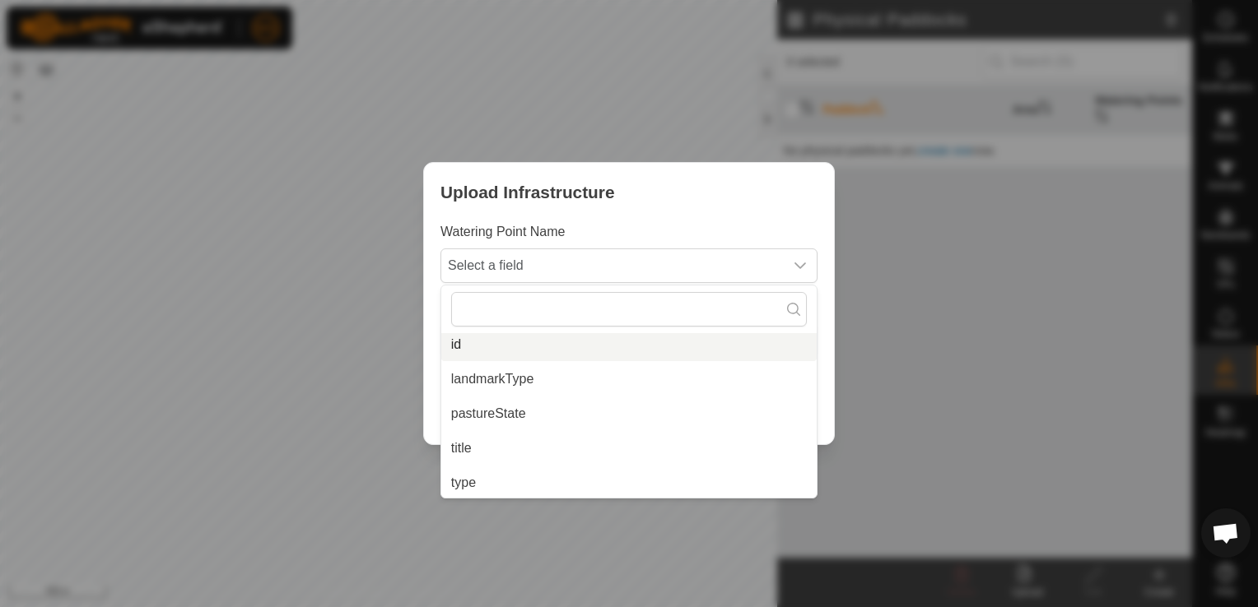
scroll to position [165, 0]
click at [493, 351] on li "landmarkType" at bounding box center [628, 358] width 375 height 33
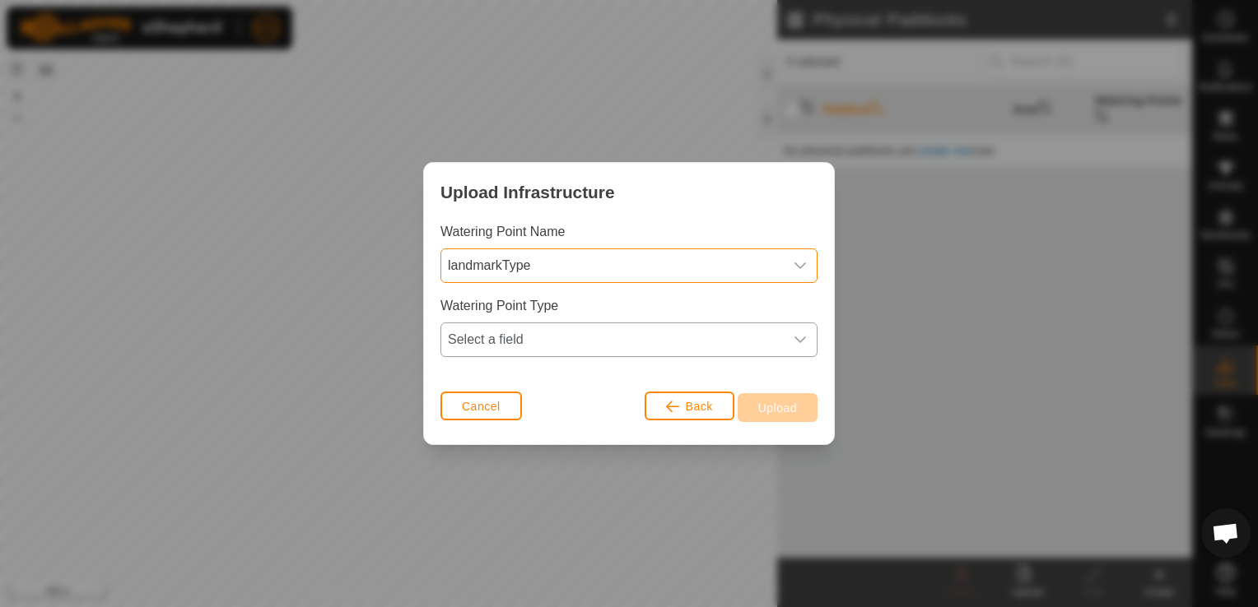
click at [500, 335] on span "Select a field" at bounding box center [612, 339] width 342 height 33
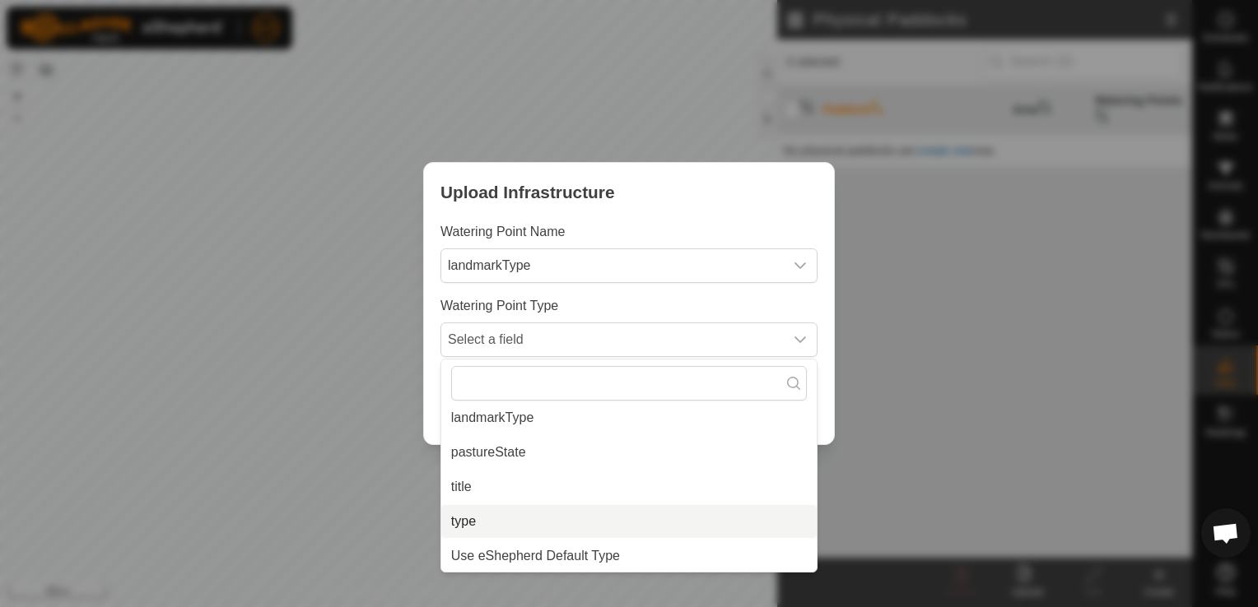
scroll to position [179, 0]
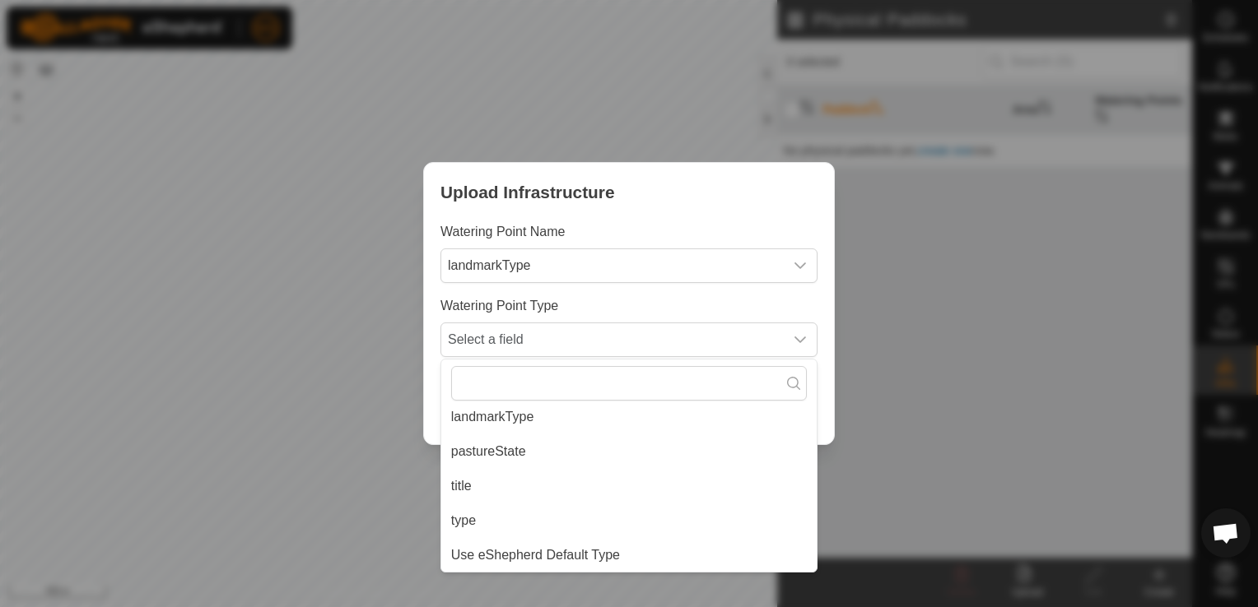
click at [519, 555] on li "Use eShepherd Default Type" at bounding box center [628, 555] width 375 height 33
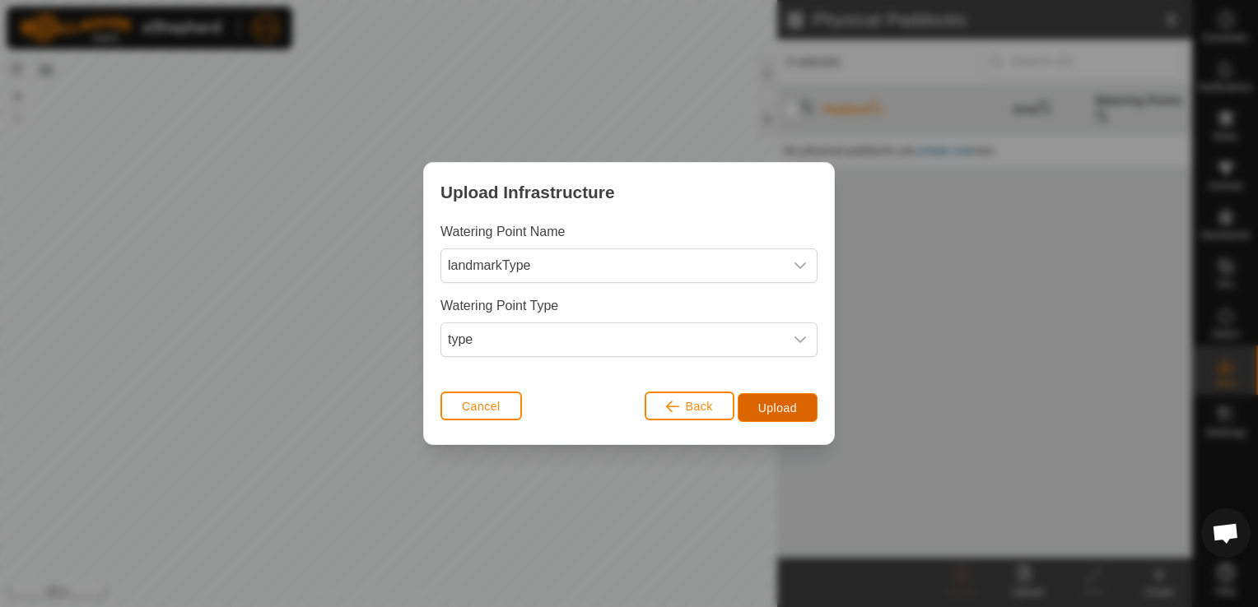
click at [765, 411] on span "Upload" at bounding box center [777, 408] width 39 height 13
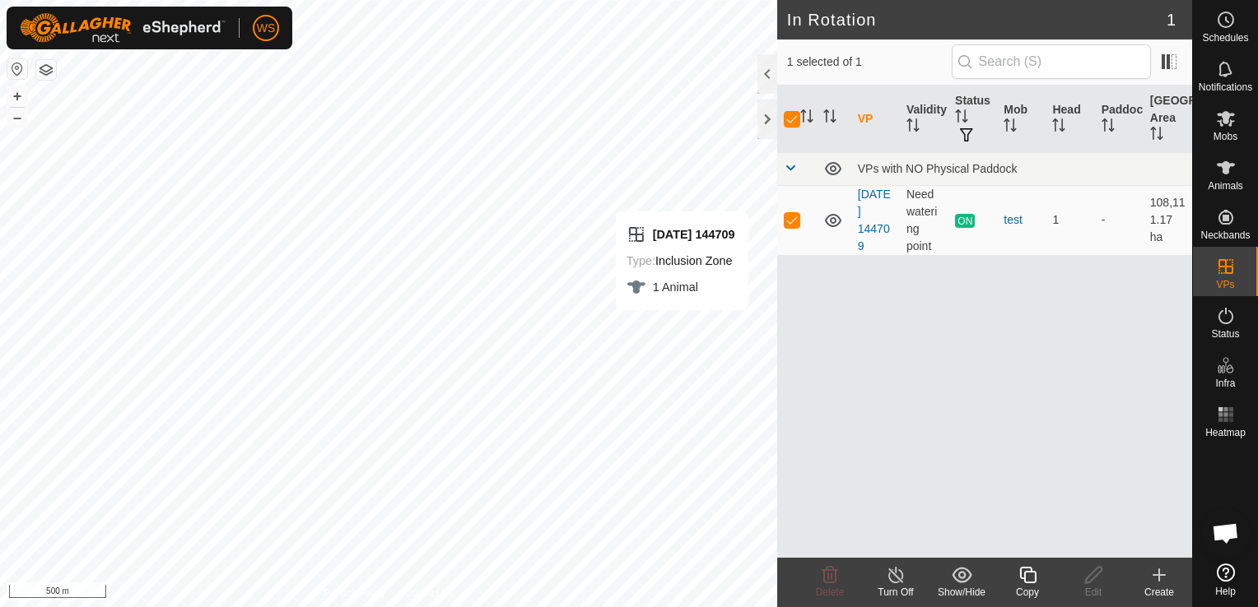
click at [854, 326] on div "VP Validity Status Mob Head Paddock Grazing Area VPs with NO Physical Paddock […" at bounding box center [984, 322] width 415 height 472
click at [825, 384] on div "VP Validity Status Mob Head Paddock Grazing Area VPs with NO Physical Paddock […" at bounding box center [984, 322] width 415 height 472
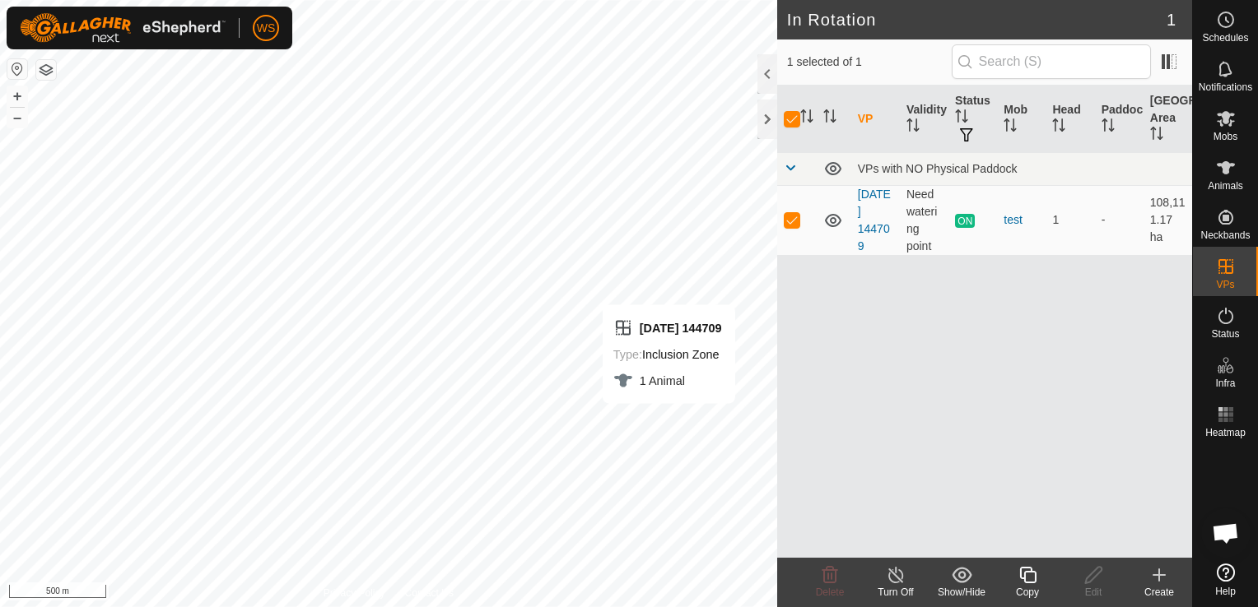
checkbox input "false"
checkbox input "true"
checkbox input "false"
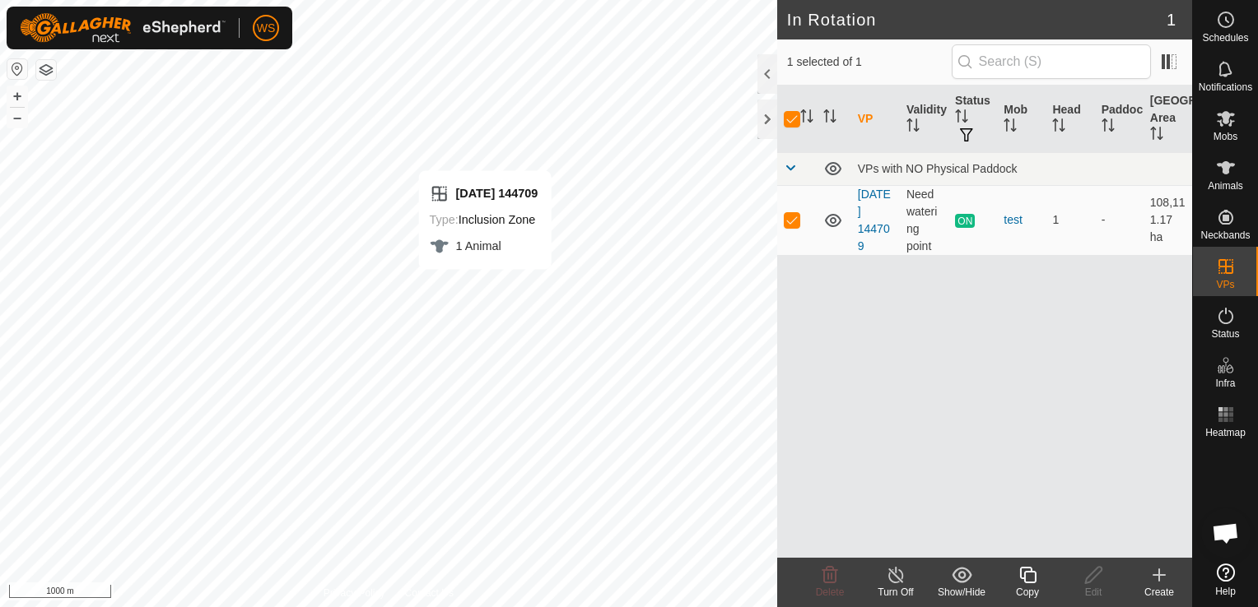
checkbox input "false"
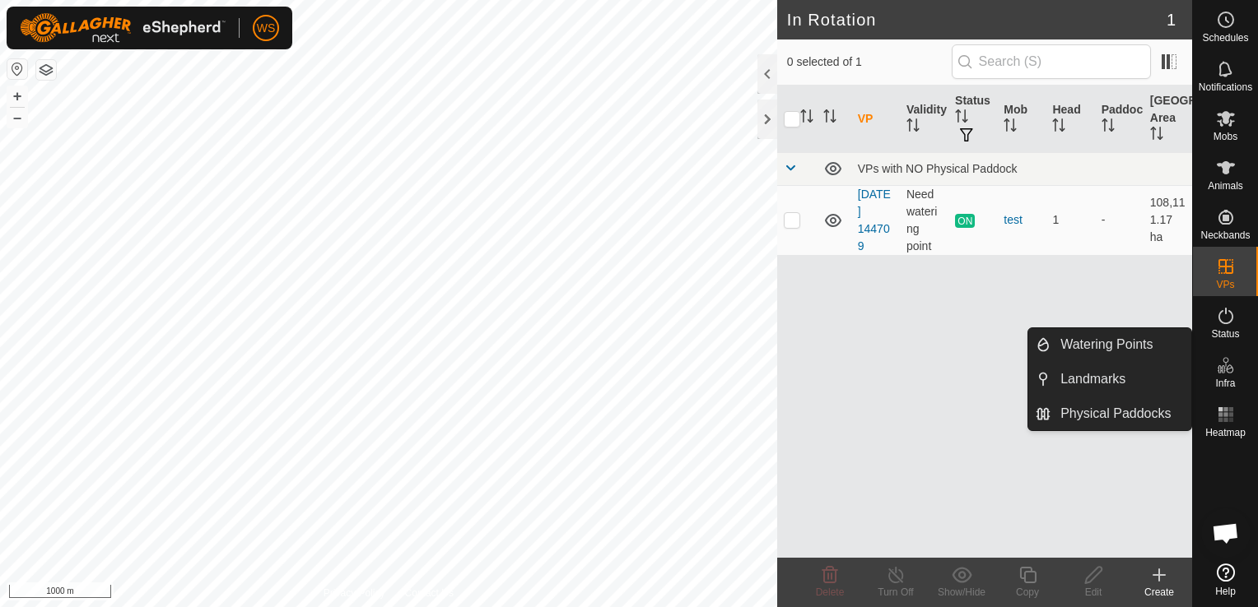
click at [1159, 577] on icon at bounding box center [1159, 576] width 0 height 12
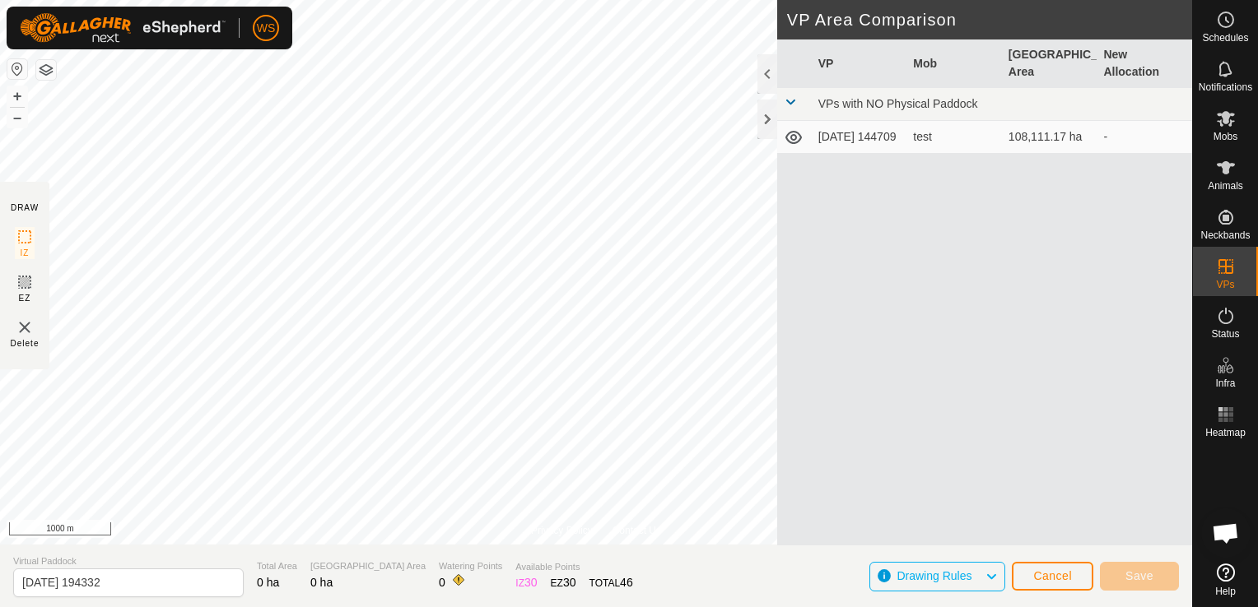
click at [996, 582] on icon at bounding box center [990, 576] width 13 height 21
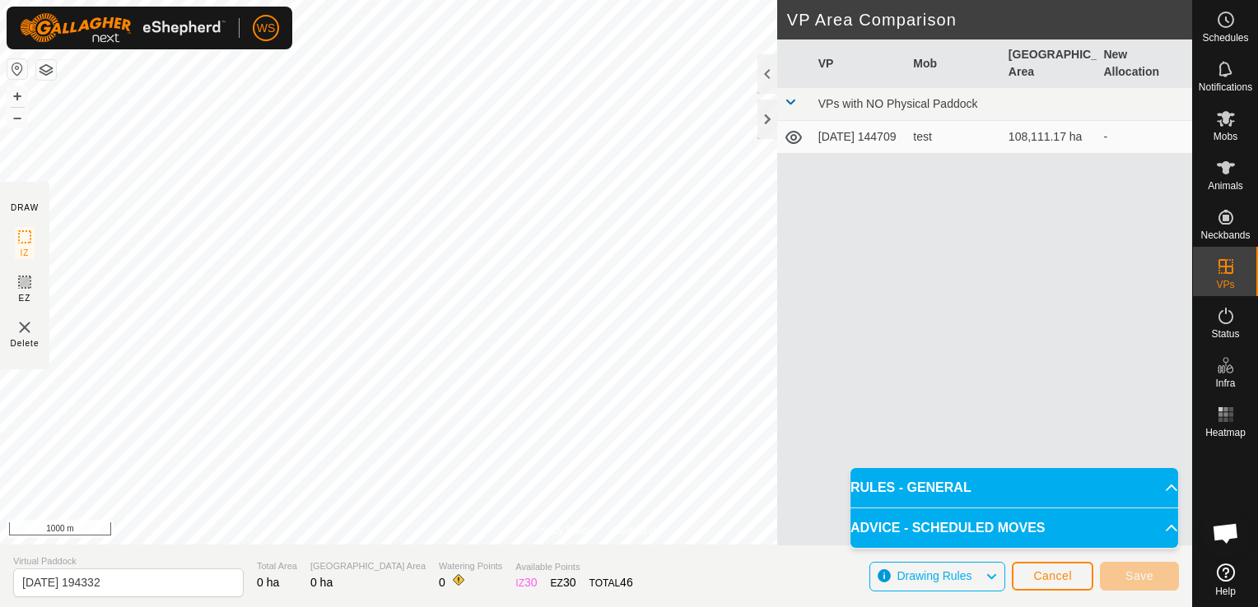
click at [997, 578] on icon at bounding box center [990, 576] width 13 height 21
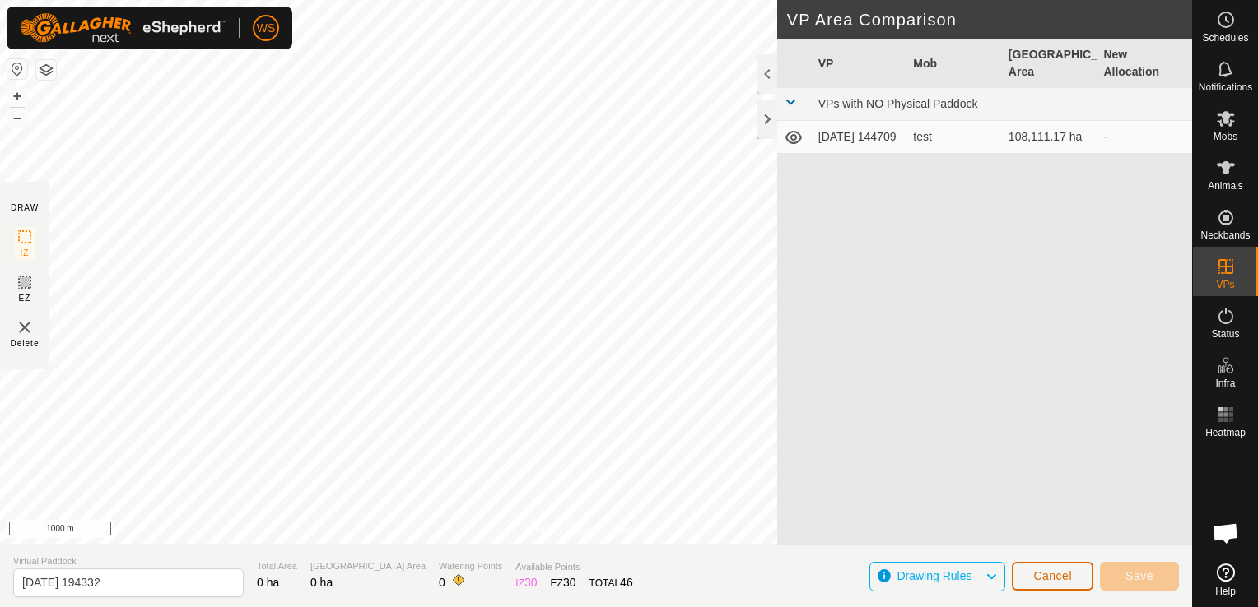
click at [1047, 581] on span "Cancel" at bounding box center [1052, 576] width 39 height 13
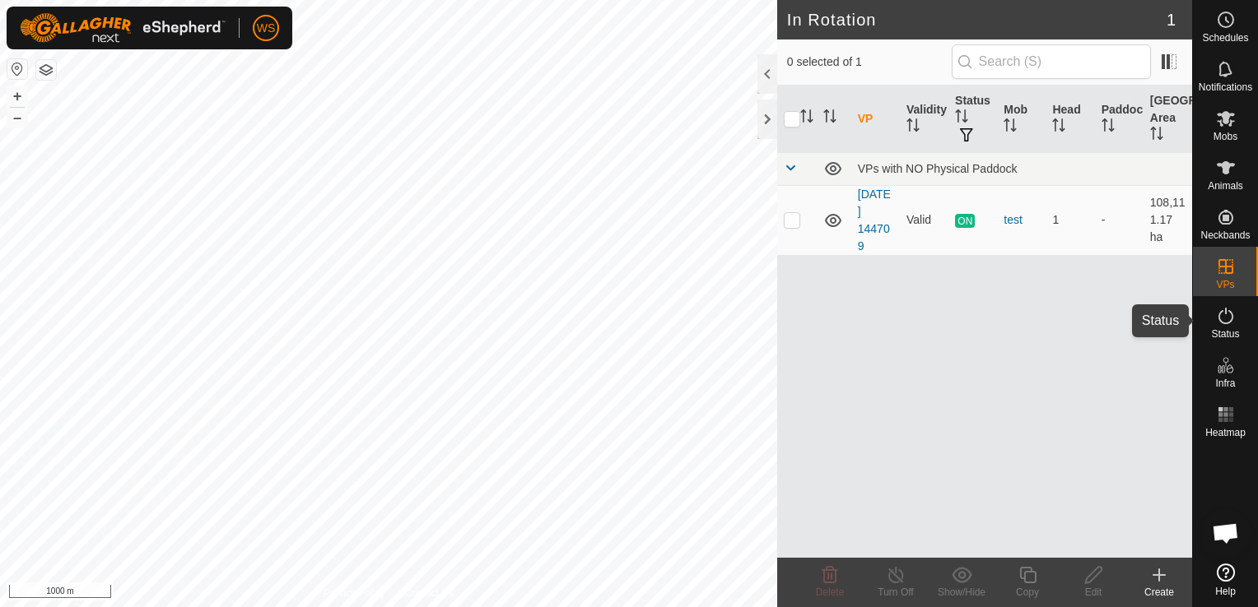
click at [1223, 319] on icon at bounding box center [1226, 316] width 20 height 20
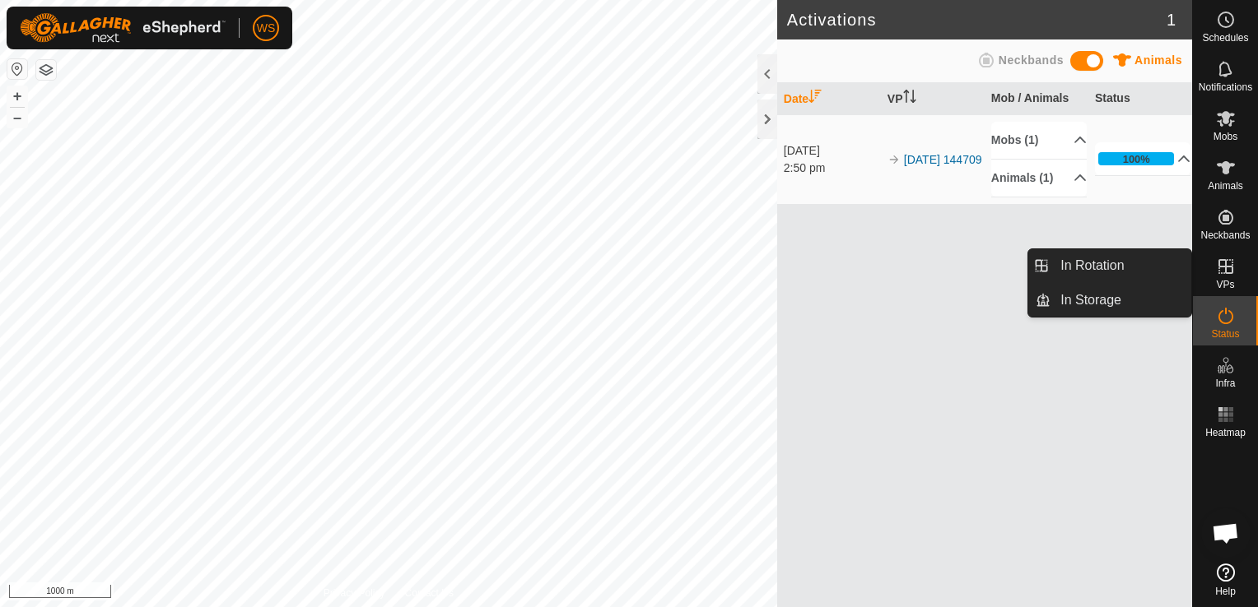
click at [1223, 272] on icon at bounding box center [1226, 267] width 20 height 20
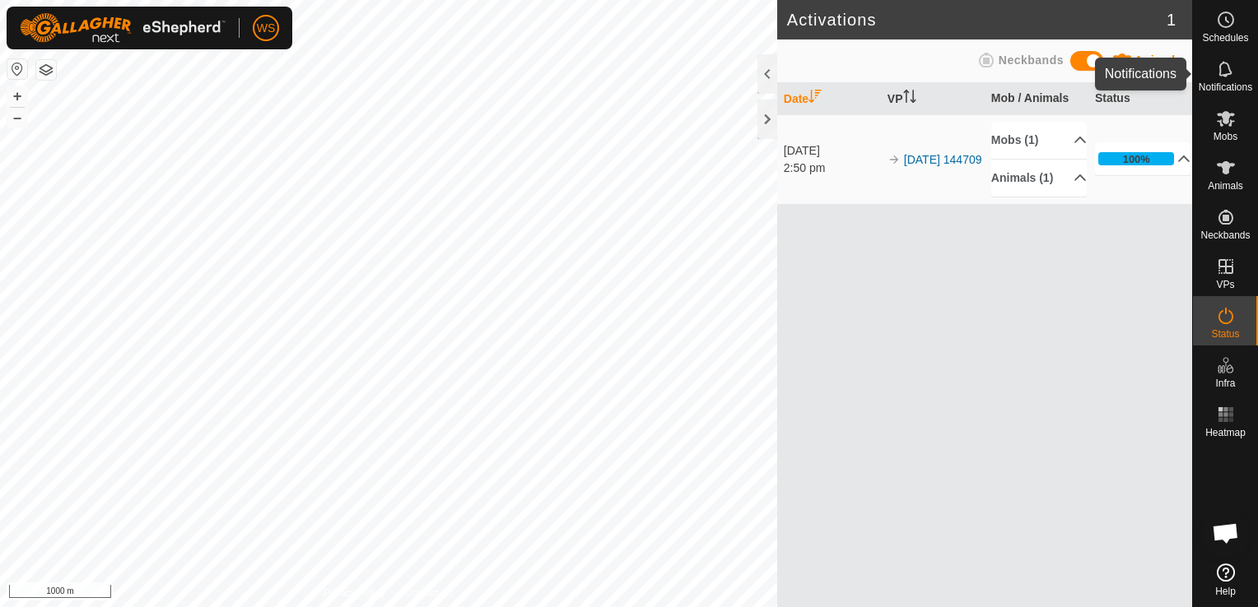
click at [1217, 67] on icon at bounding box center [1226, 69] width 20 height 20
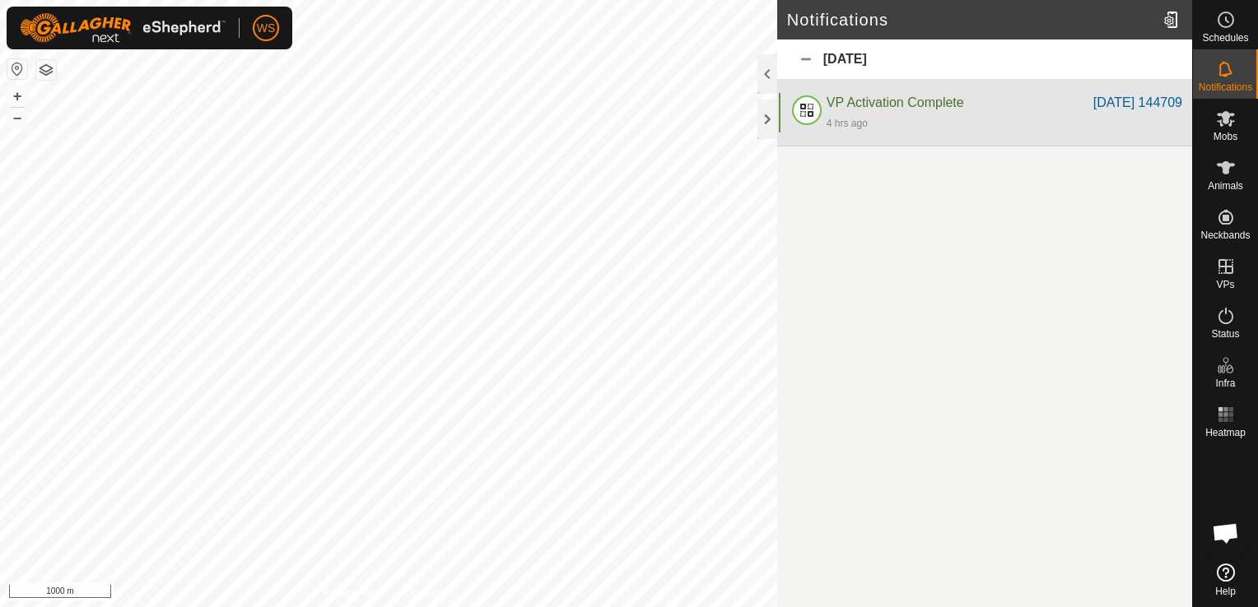
click at [872, 100] on span "VP Activation Complete" at bounding box center [894, 102] width 137 height 14
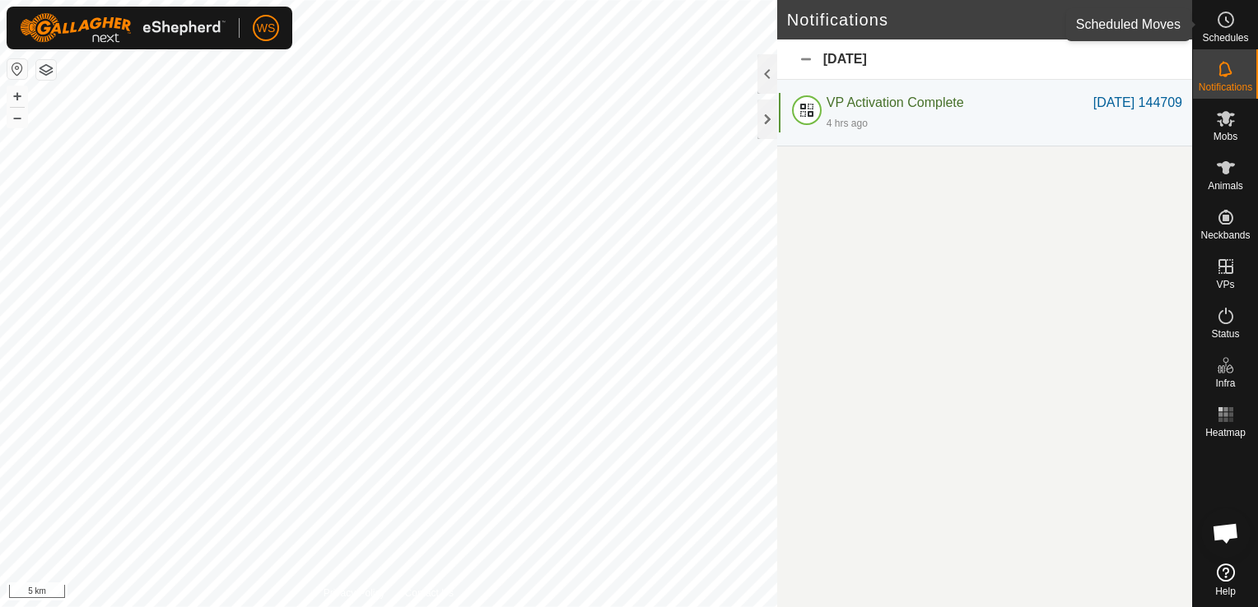
click at [1228, 21] on icon at bounding box center [1226, 20] width 20 height 20
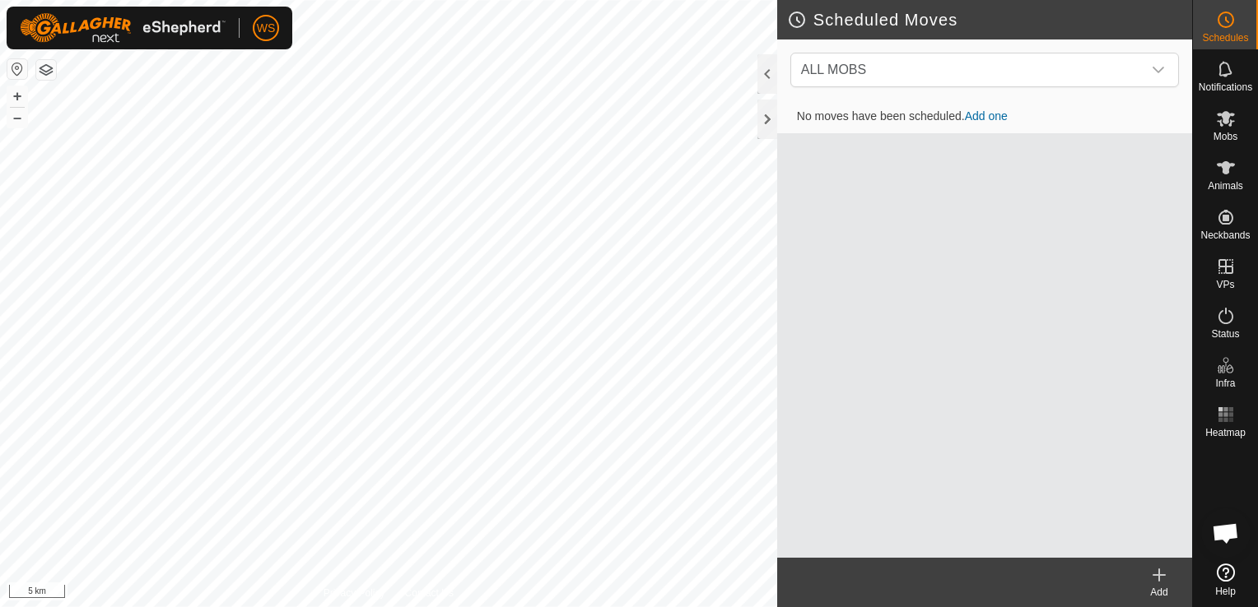
click at [1153, 582] on icon at bounding box center [1159, 575] width 20 height 20
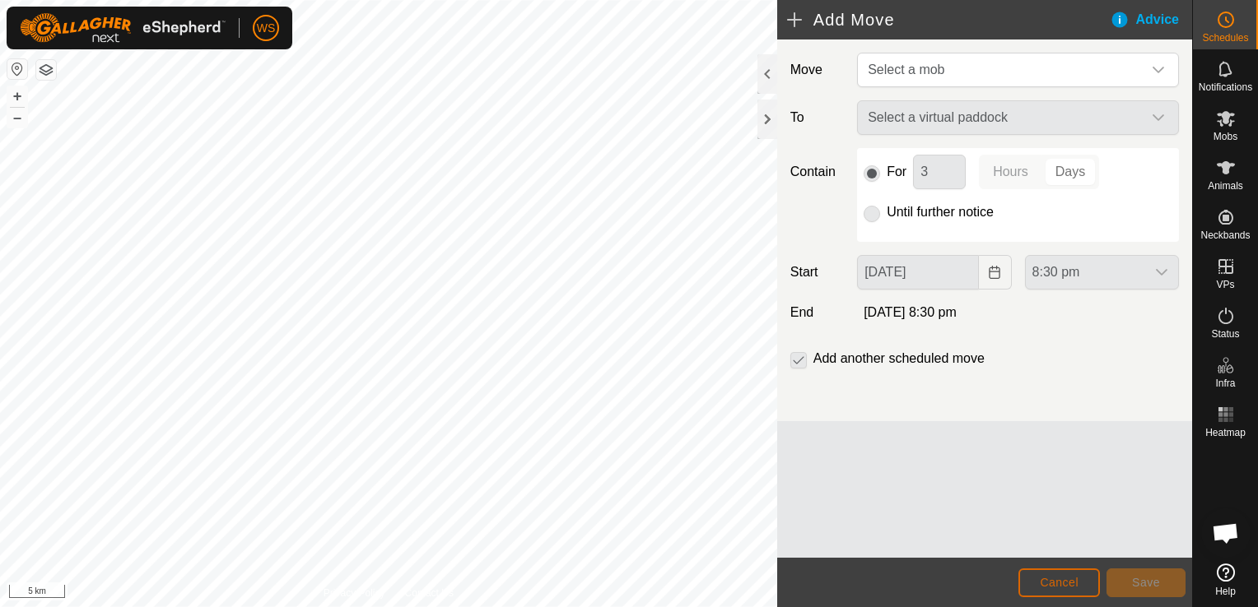
click at [1054, 589] on span "Cancel" at bounding box center [1059, 582] width 39 height 13
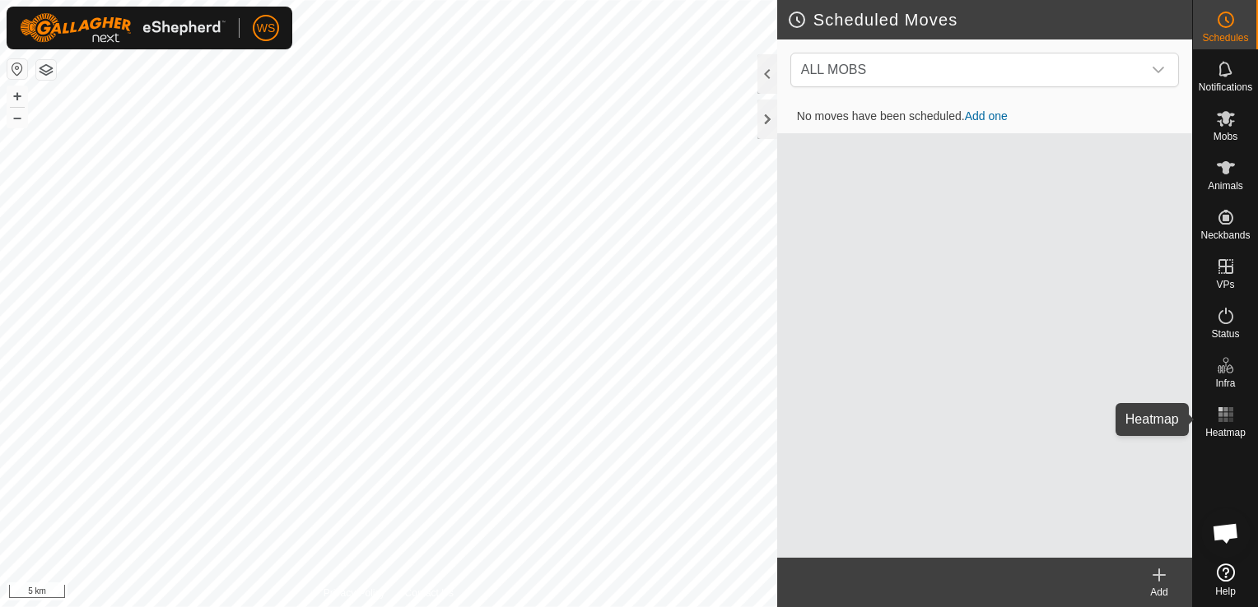
click at [1228, 410] on rect at bounding box center [1230, 409] width 4 height 4
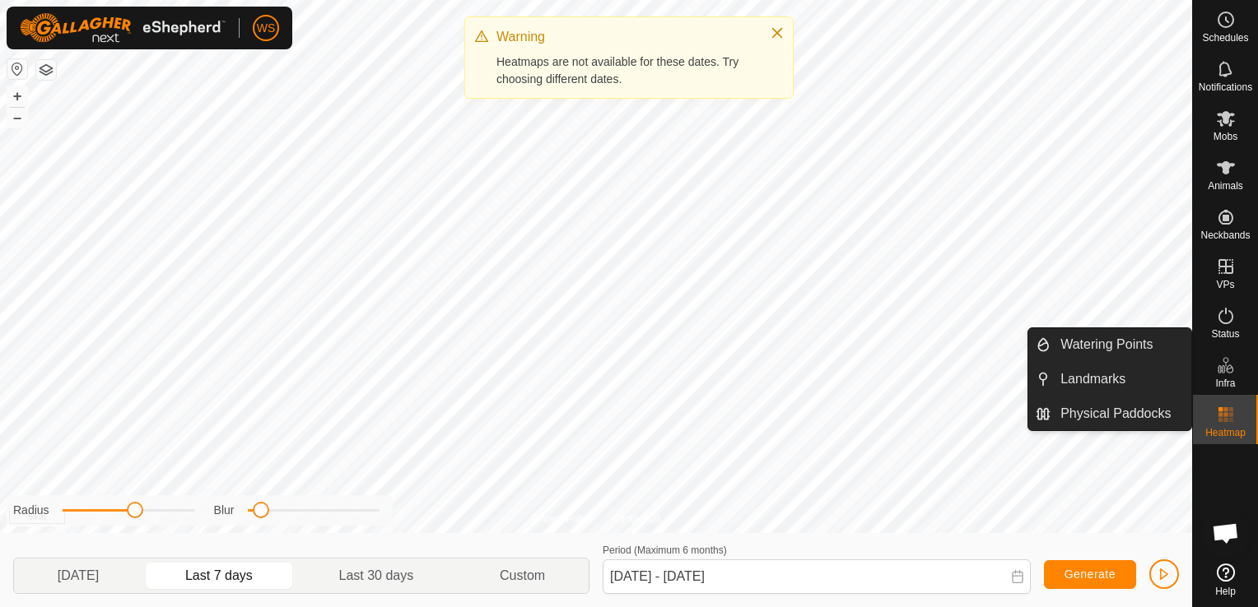
click at [1218, 367] on icon at bounding box center [1226, 366] width 20 height 20
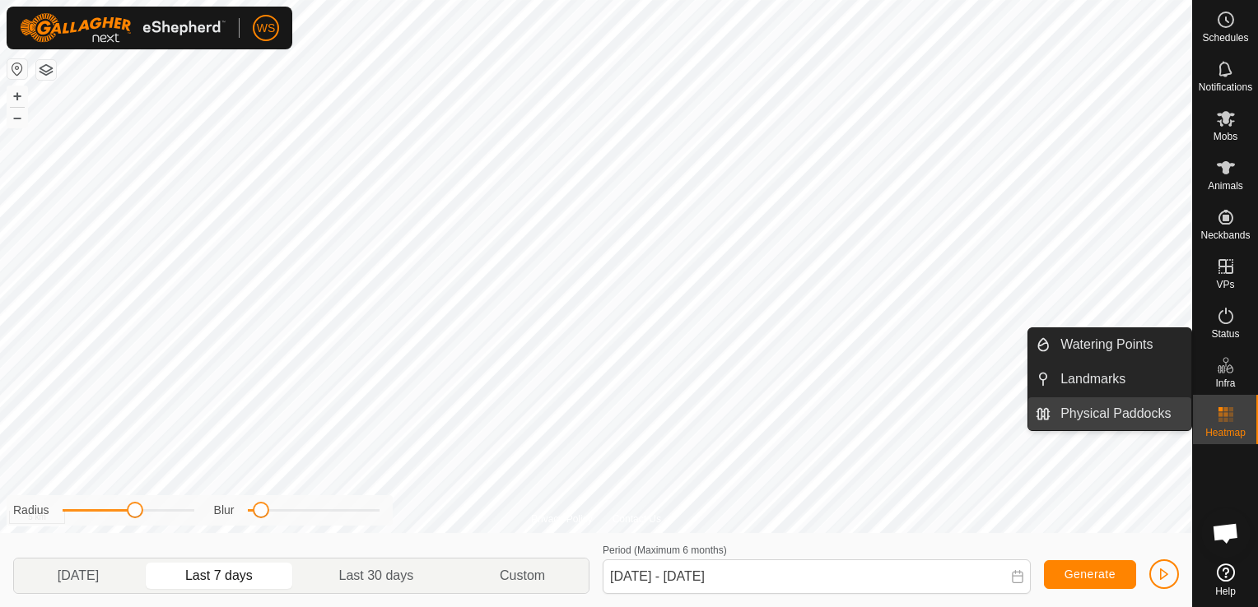
click at [1142, 413] on link "Physical Paddocks" at bounding box center [1120, 414] width 141 height 33
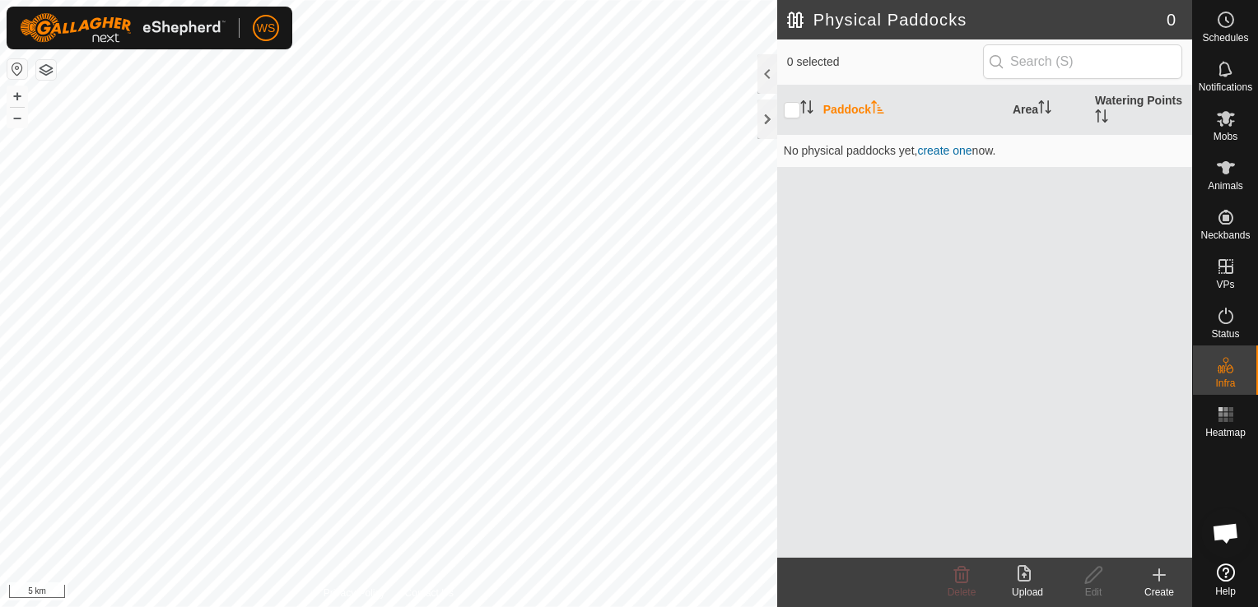
click at [1026, 575] on icon at bounding box center [1027, 575] width 20 height 20
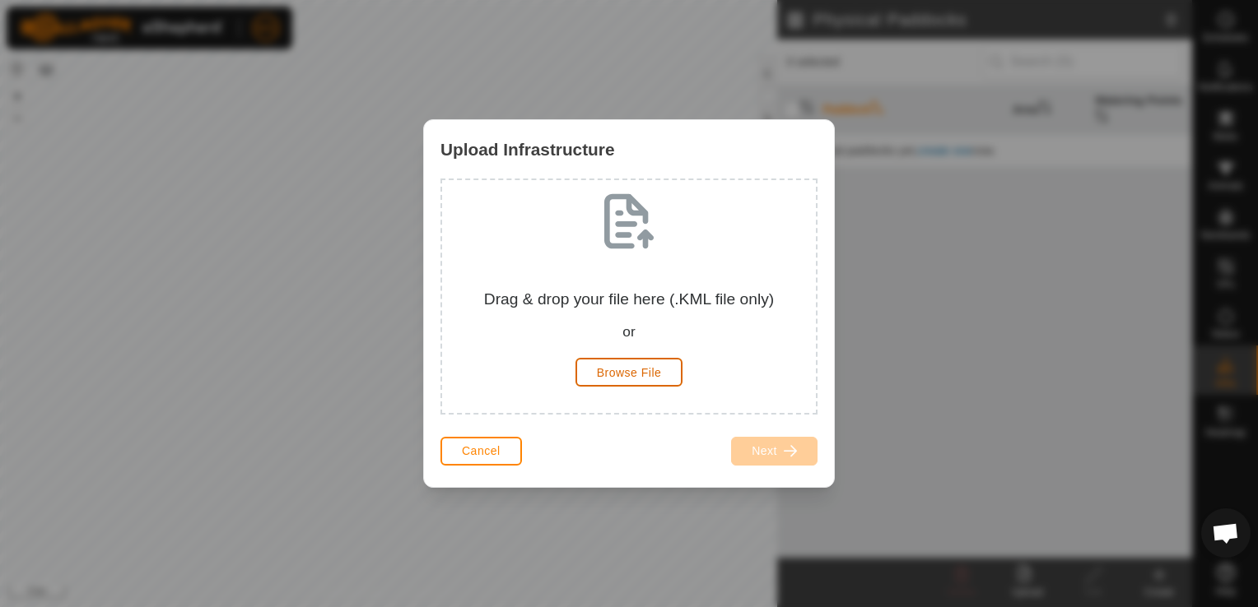
click at [629, 370] on span "Browse File" at bounding box center [629, 372] width 65 height 13
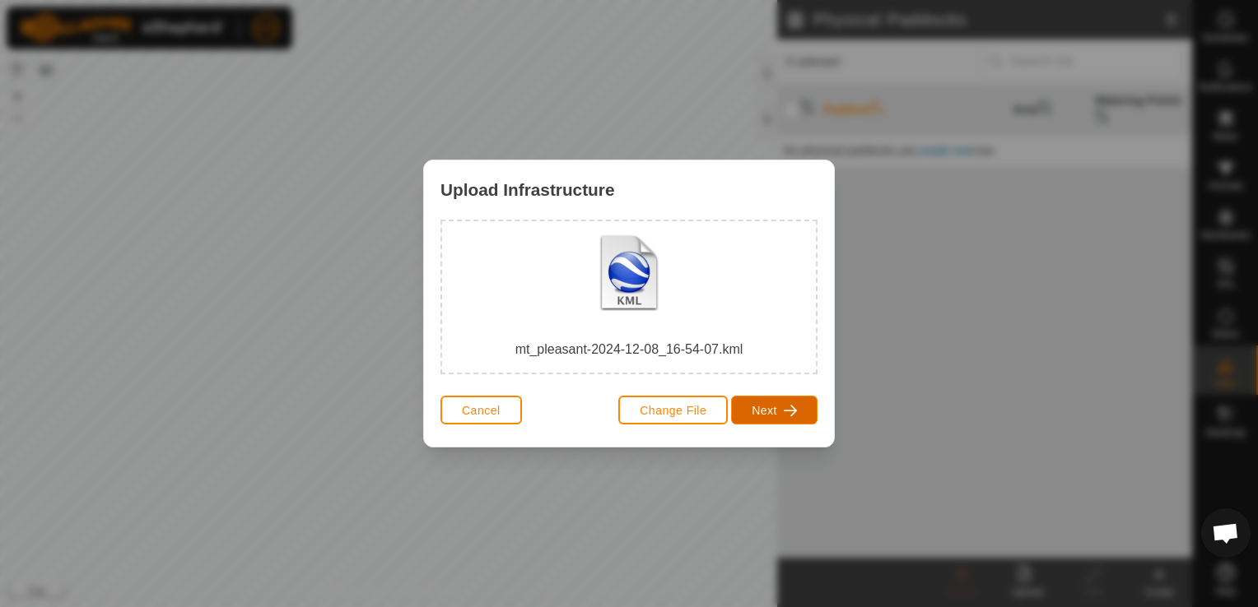
click at [776, 414] on span "Next" at bounding box center [764, 410] width 26 height 13
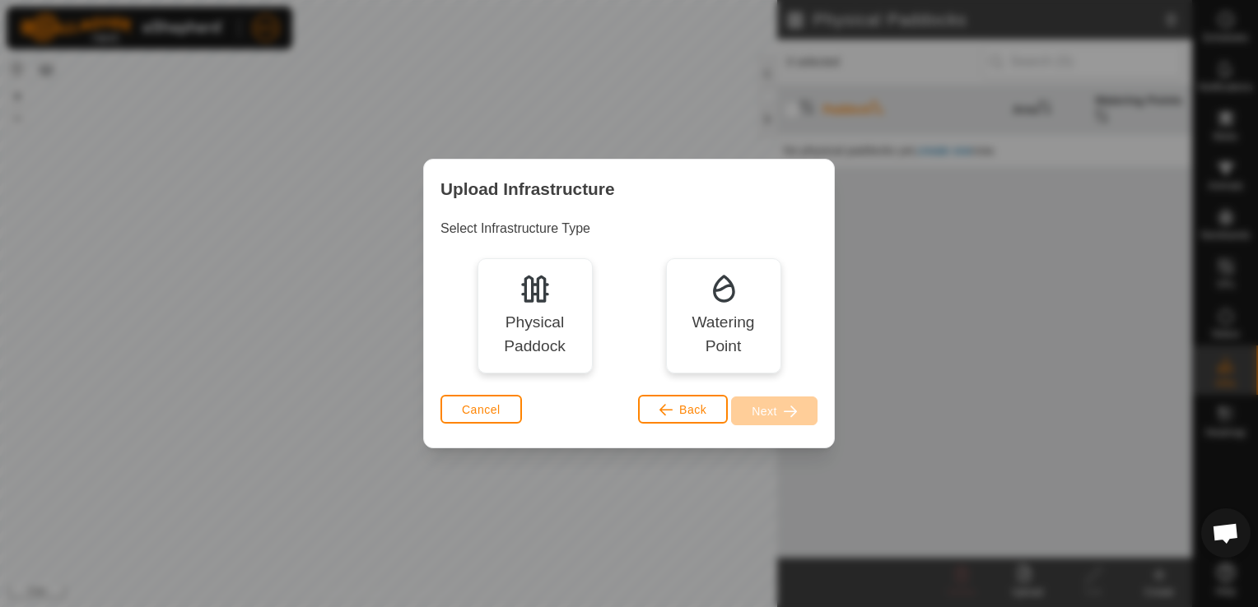
click at [522, 328] on div "Physical Paddock" at bounding box center [534, 335] width 91 height 48
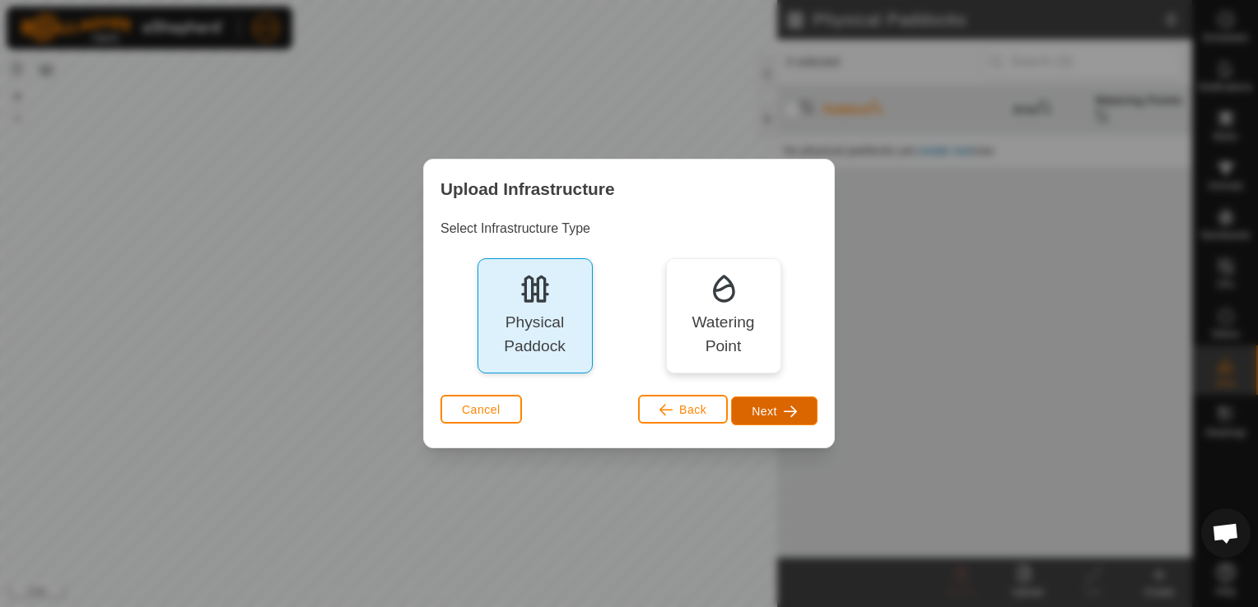
click at [777, 410] on button "Next" at bounding box center [774, 411] width 86 height 29
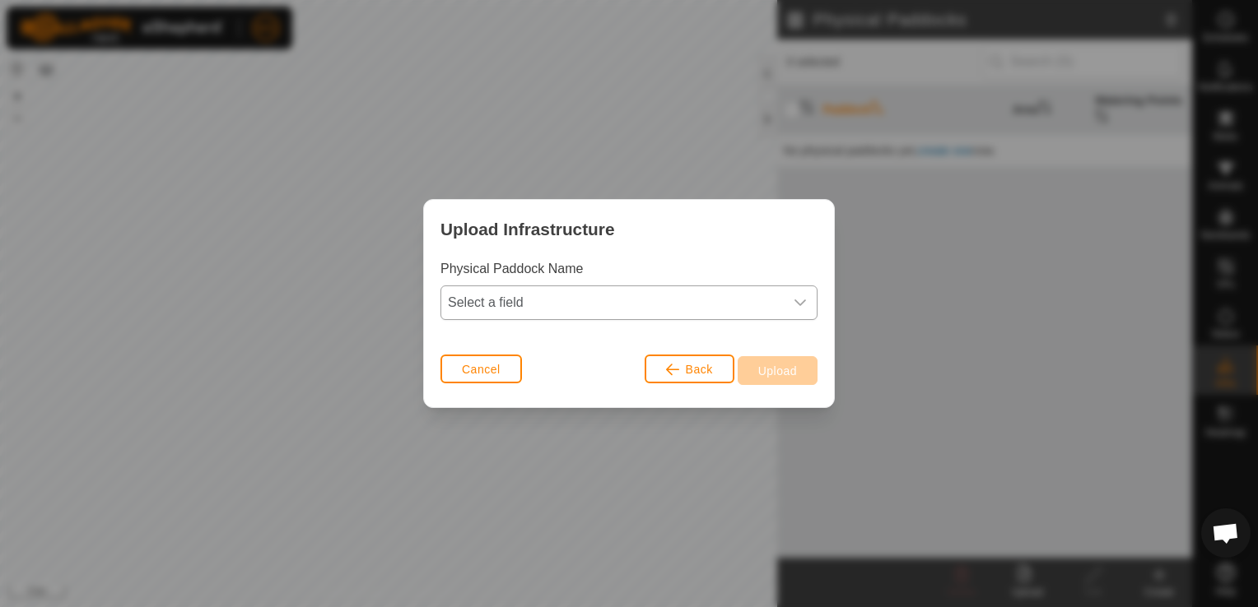
click at [805, 304] on icon "dropdown trigger" at bounding box center [799, 302] width 13 height 13
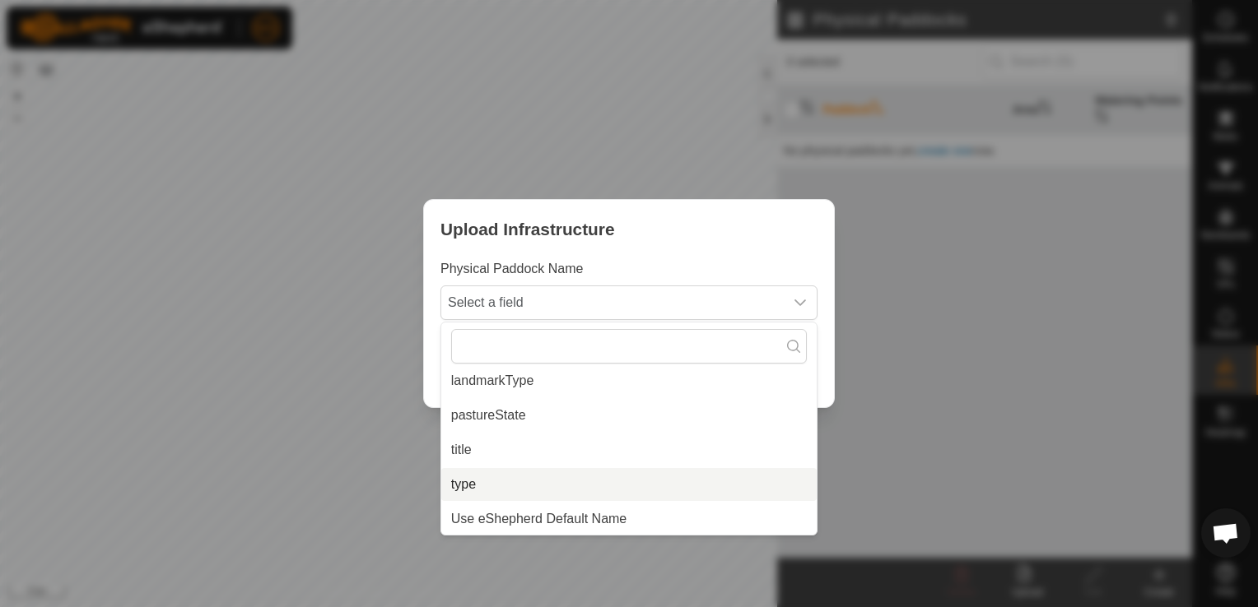
scroll to position [179, 0]
click at [497, 510] on li "Use eShepherd Default Name" at bounding box center [628, 518] width 375 height 33
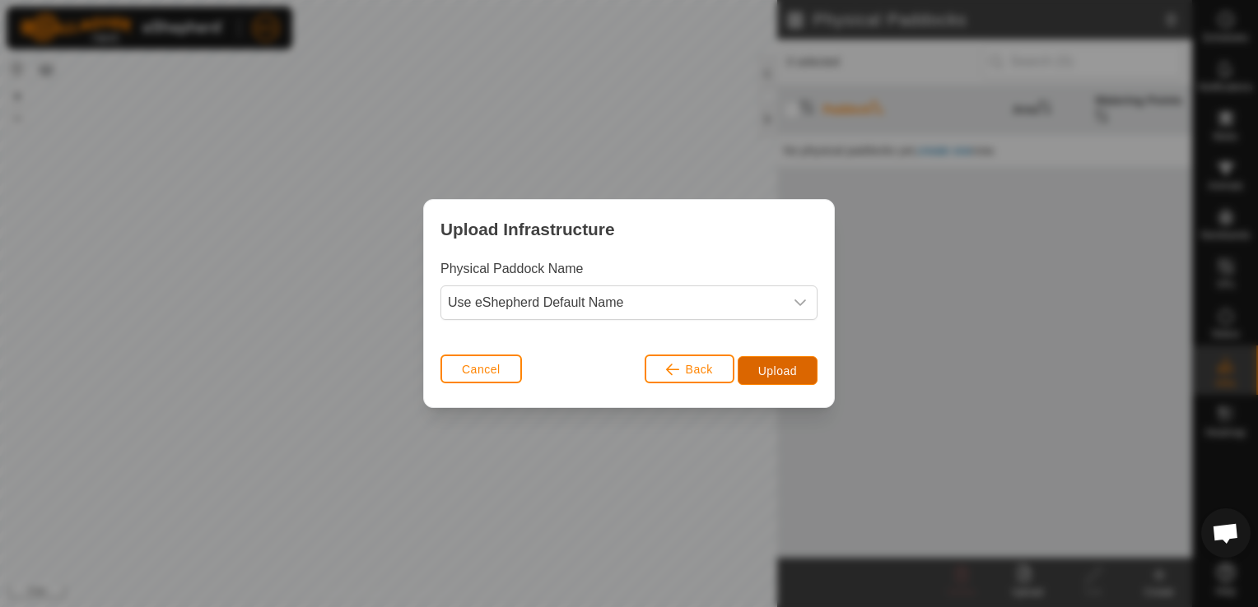
click at [772, 365] on span "Upload" at bounding box center [777, 371] width 39 height 13
click at [779, 375] on span "Upload" at bounding box center [777, 371] width 39 height 13
click at [802, 298] on icon "dropdown trigger" at bounding box center [799, 302] width 13 height 13
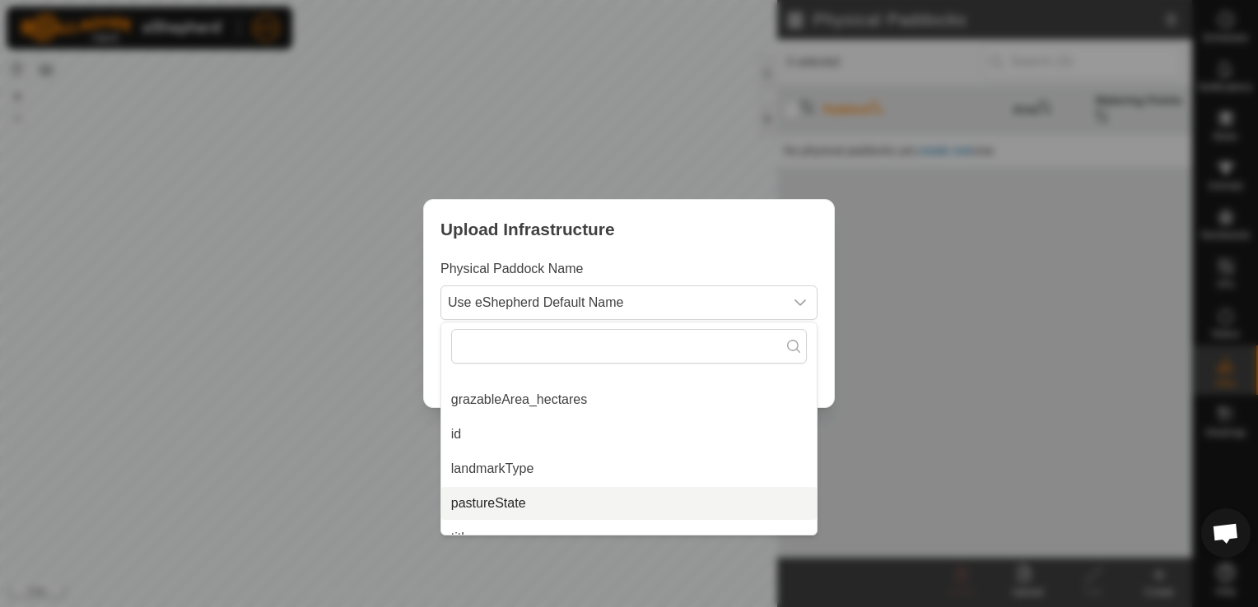
scroll to position [8, 0]
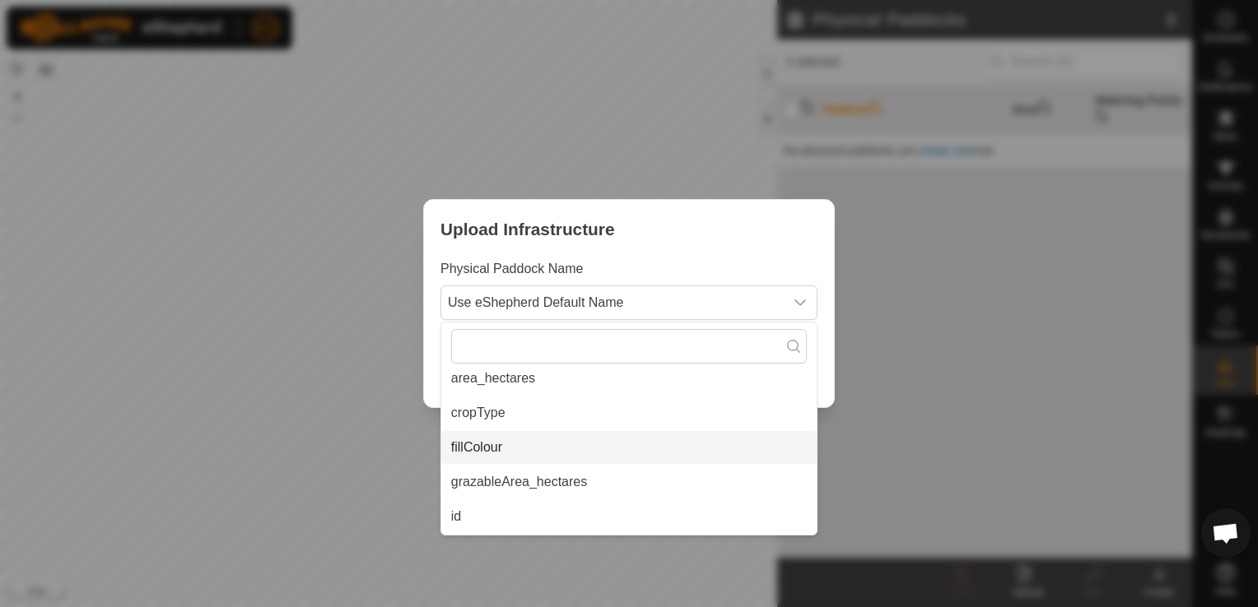
click at [486, 444] on li "fillColour" at bounding box center [628, 447] width 375 height 33
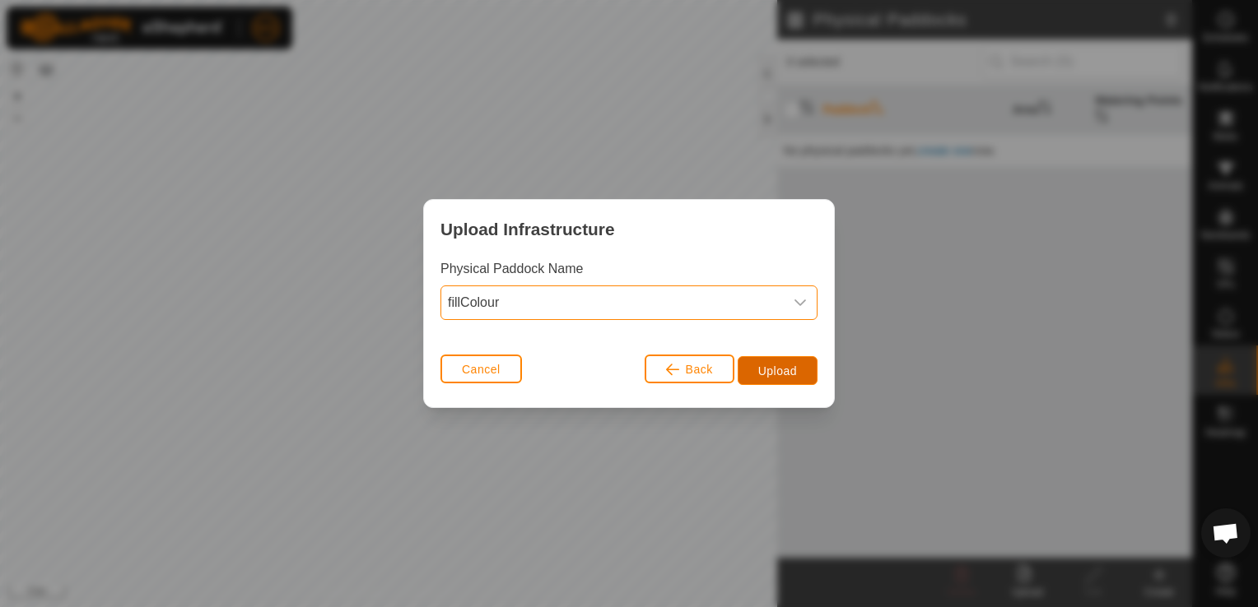
click at [775, 372] on span "Upload" at bounding box center [777, 371] width 39 height 13
click at [806, 308] on icon "dropdown trigger" at bounding box center [799, 302] width 13 height 13
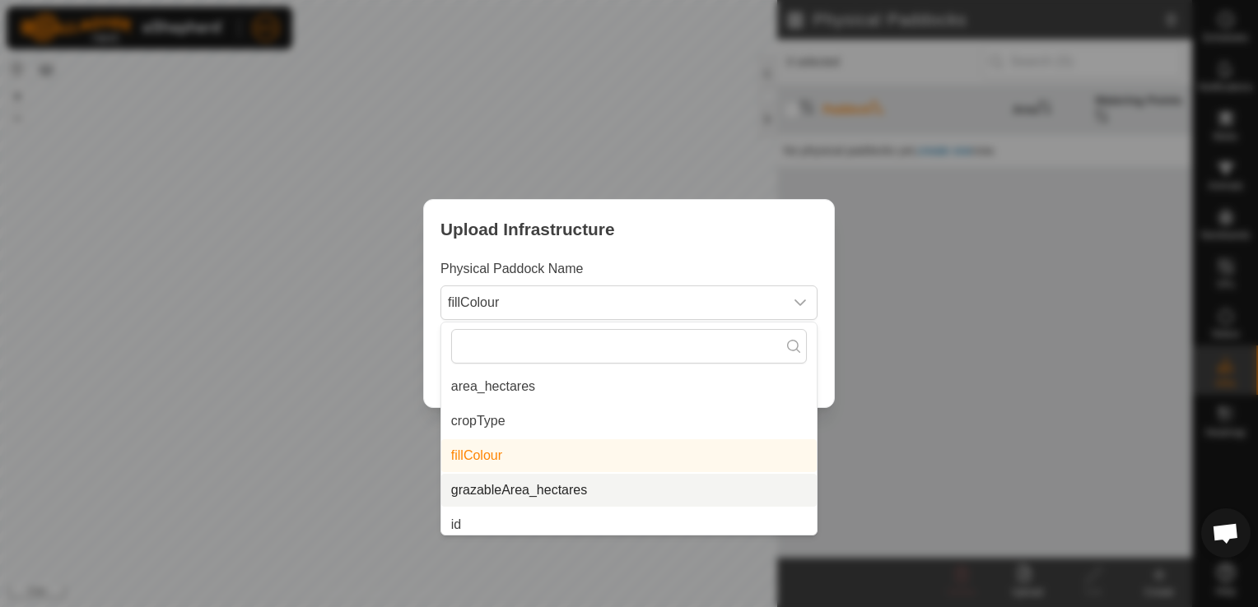
scroll to position [82, 0]
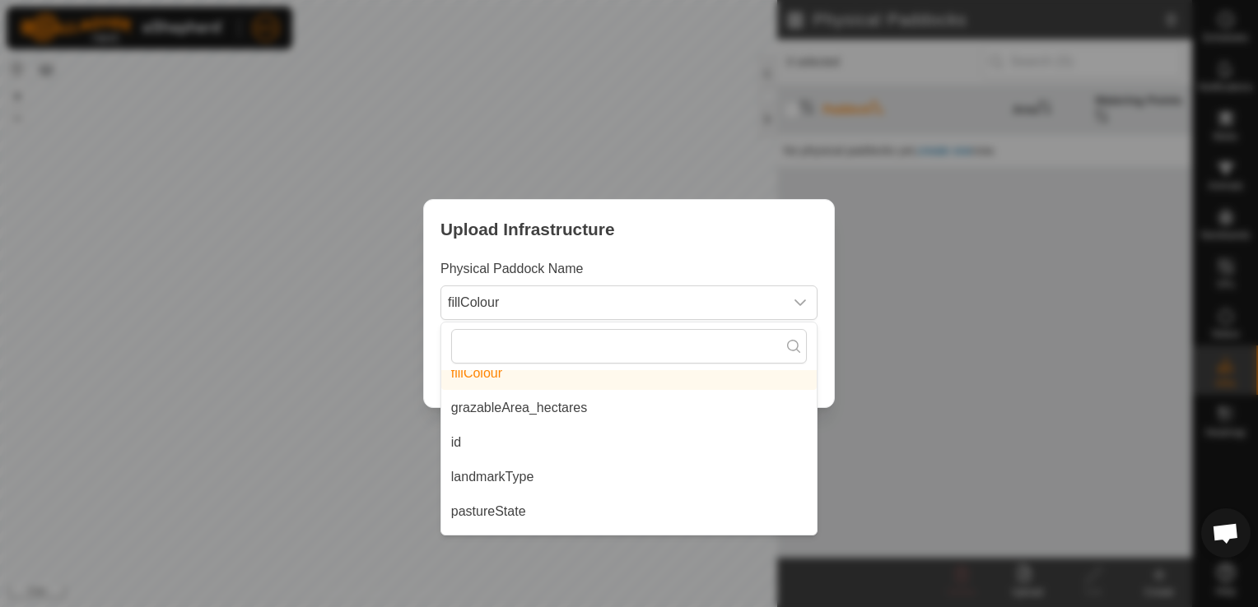
click at [524, 407] on li "grazableArea_hectares" at bounding box center [628, 408] width 375 height 33
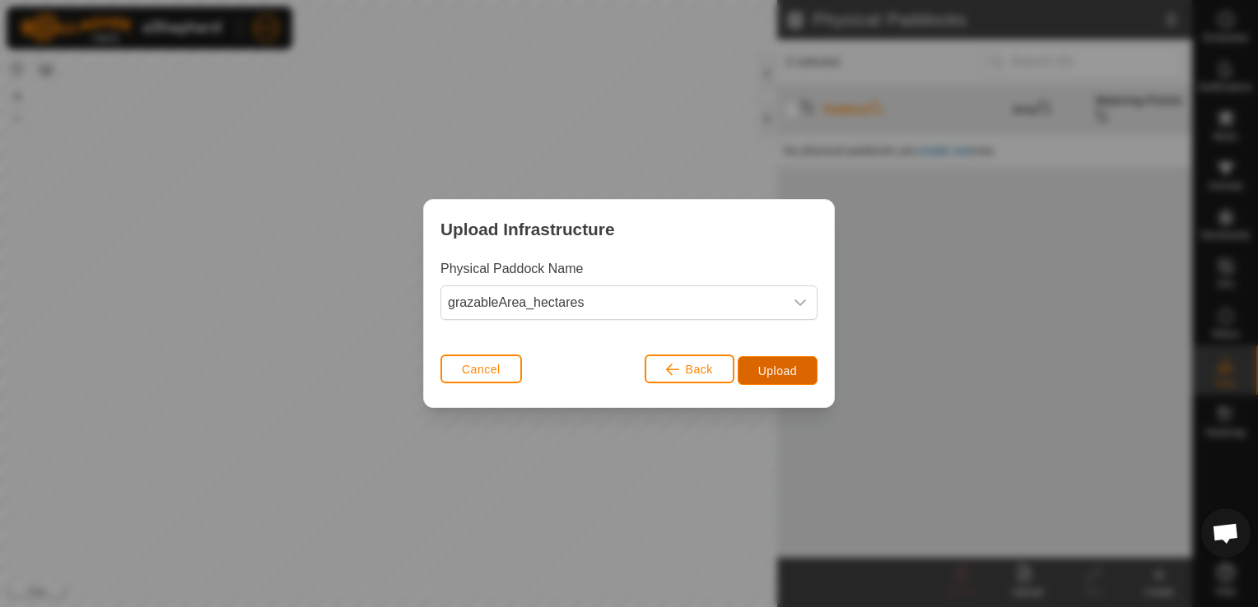
click at [775, 367] on span "Upload" at bounding box center [777, 371] width 39 height 13
click at [794, 303] on icon "dropdown trigger" at bounding box center [799, 302] width 13 height 13
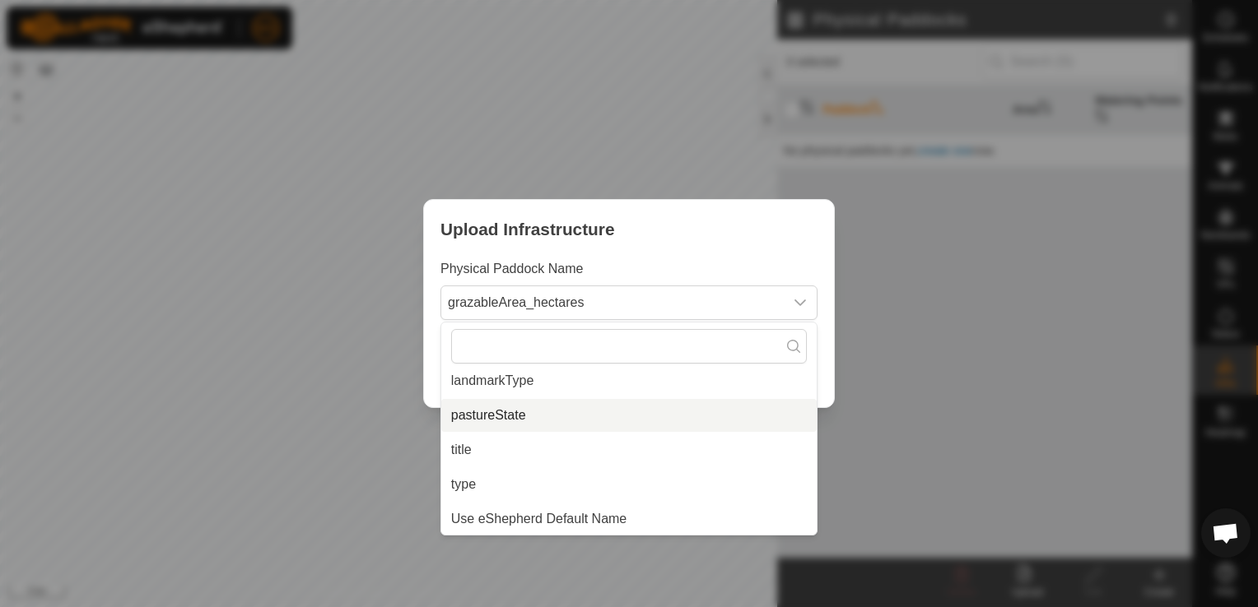
scroll to position [173, 0]
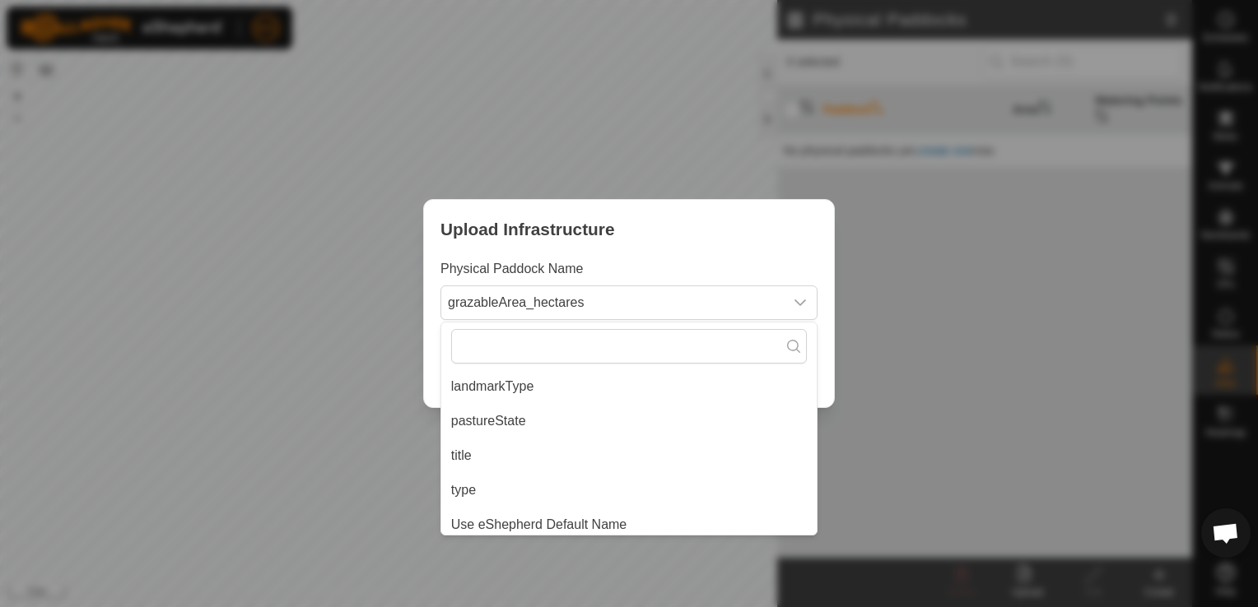
click at [497, 377] on li "landmarkType" at bounding box center [628, 386] width 375 height 33
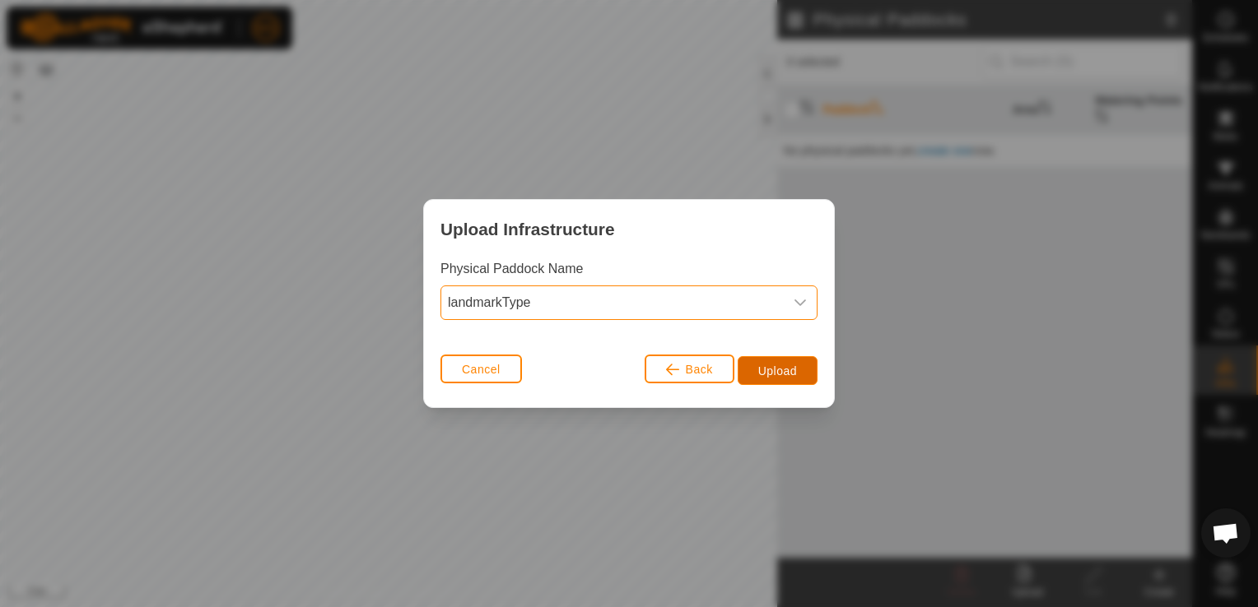
click at [779, 361] on button "Upload" at bounding box center [777, 370] width 80 height 29
click at [538, 306] on span "landmarkType" at bounding box center [612, 302] width 342 height 33
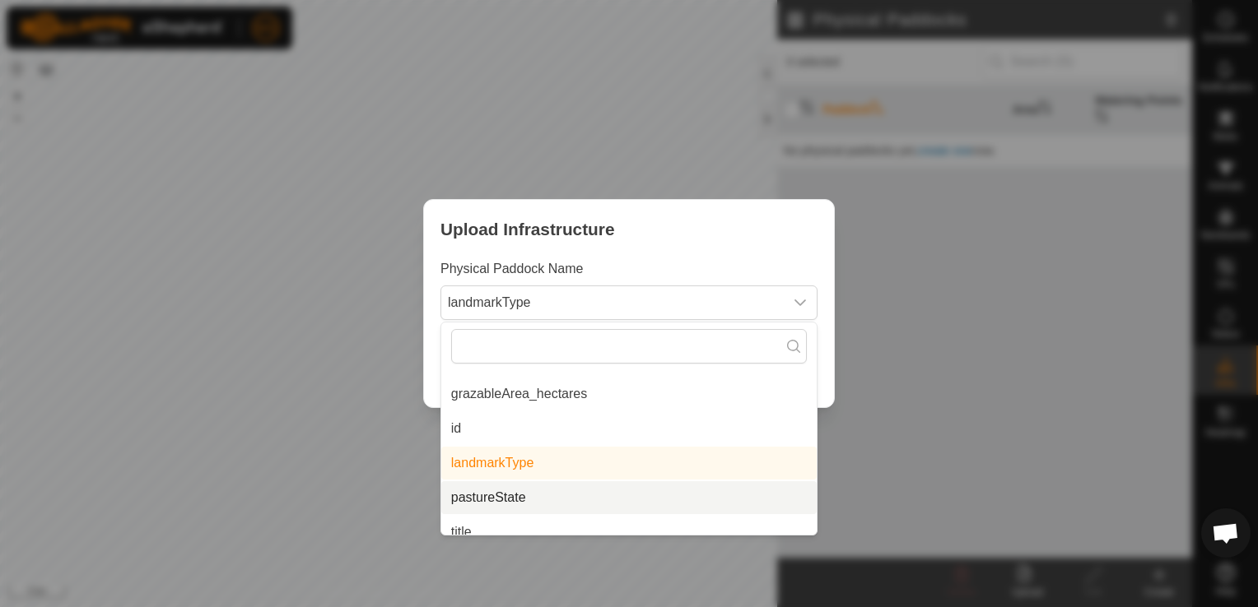
scroll to position [179, 0]
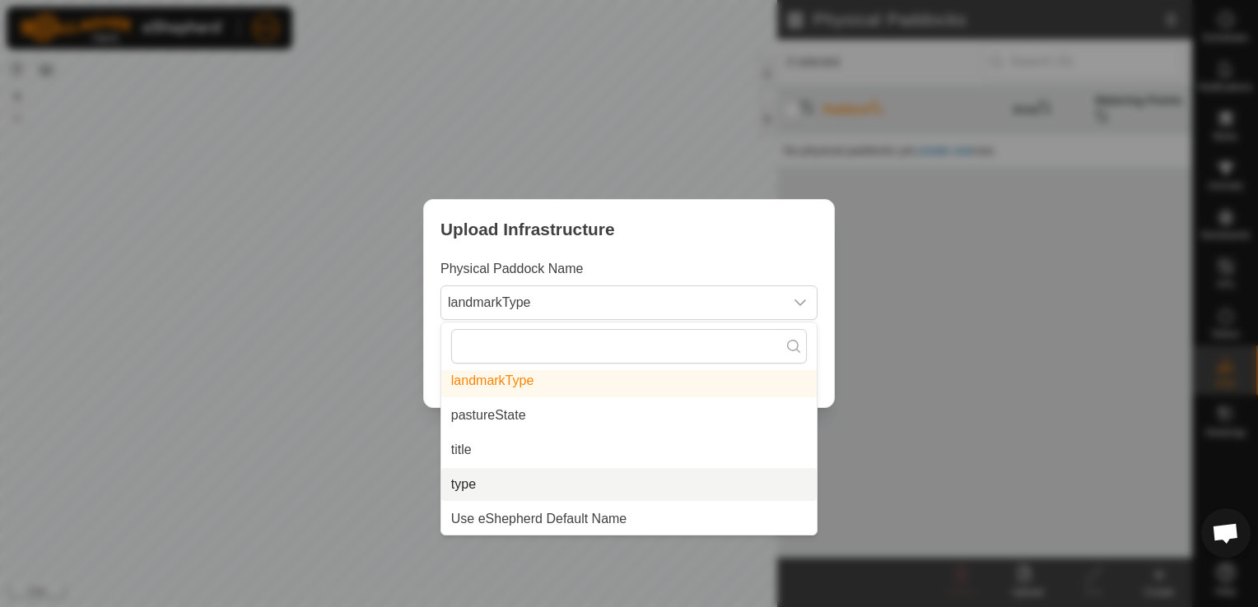
click at [477, 482] on li "type" at bounding box center [628, 484] width 375 height 33
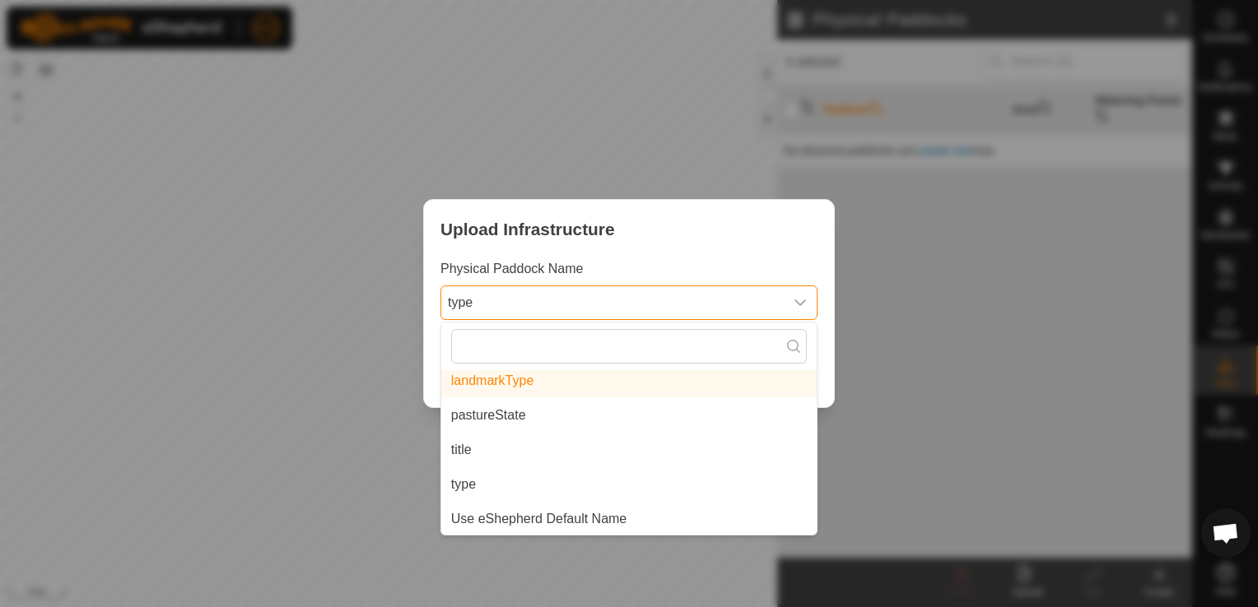
scroll to position [0, 0]
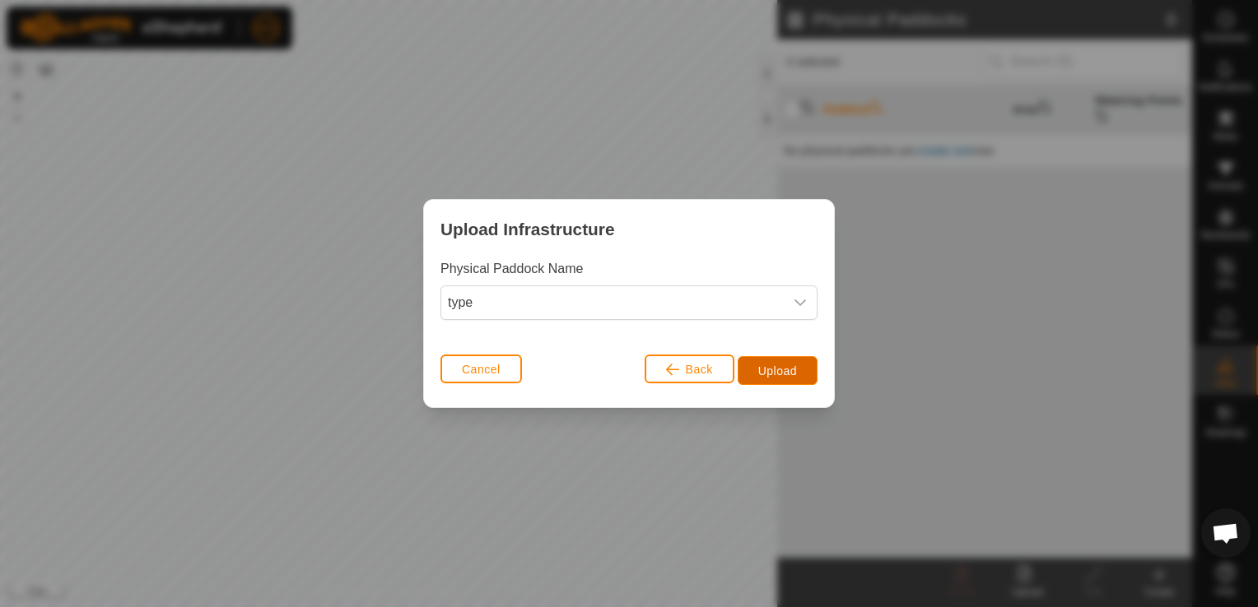
click at [769, 369] on span "Upload" at bounding box center [777, 371] width 39 height 13
click at [803, 304] on icon "dropdown trigger" at bounding box center [799, 302] width 13 height 13
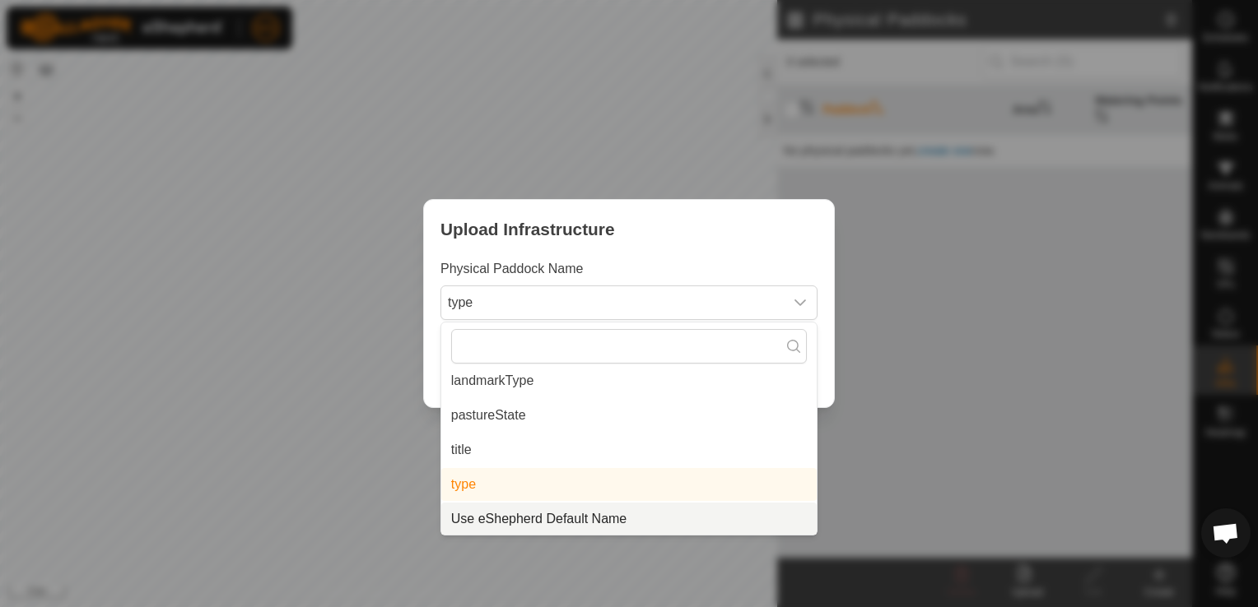
scroll to position [179, 0]
click at [497, 502] on li "Use eShepherd Default Name" at bounding box center [628, 518] width 375 height 33
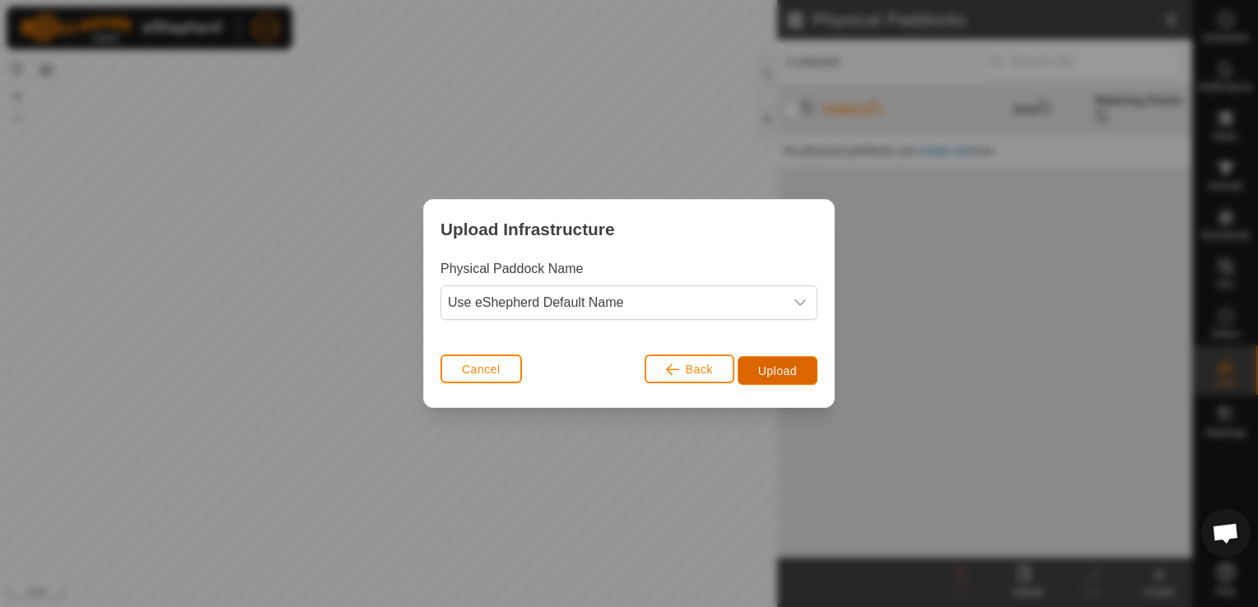
click at [780, 365] on span "Upload" at bounding box center [777, 371] width 39 height 13
drag, startPoint x: 609, startPoint y: 495, endPoint x: 523, endPoint y: 416, distance: 117.7
click at [610, 495] on div "Upload Infrastructure Physical Paddock Name Use eShepherd Default Name Cancel B…" at bounding box center [629, 303] width 1258 height 607
click at [467, 370] on span "Cancel" at bounding box center [481, 369] width 39 height 13
